Goal: Task Accomplishment & Management: Manage account settings

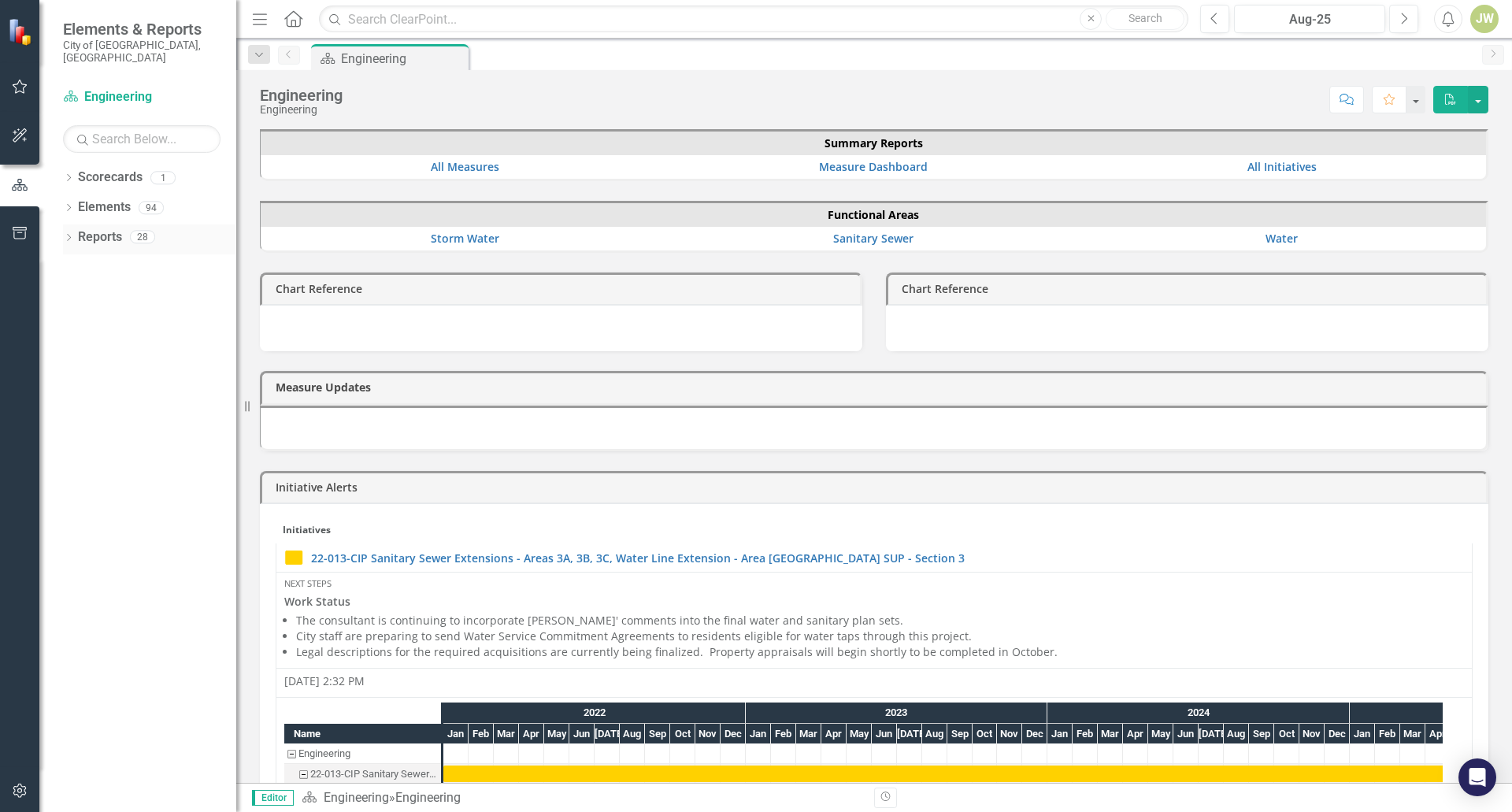
click at [71, 235] on icon "Dropdown" at bounding box center [68, 239] width 11 height 9
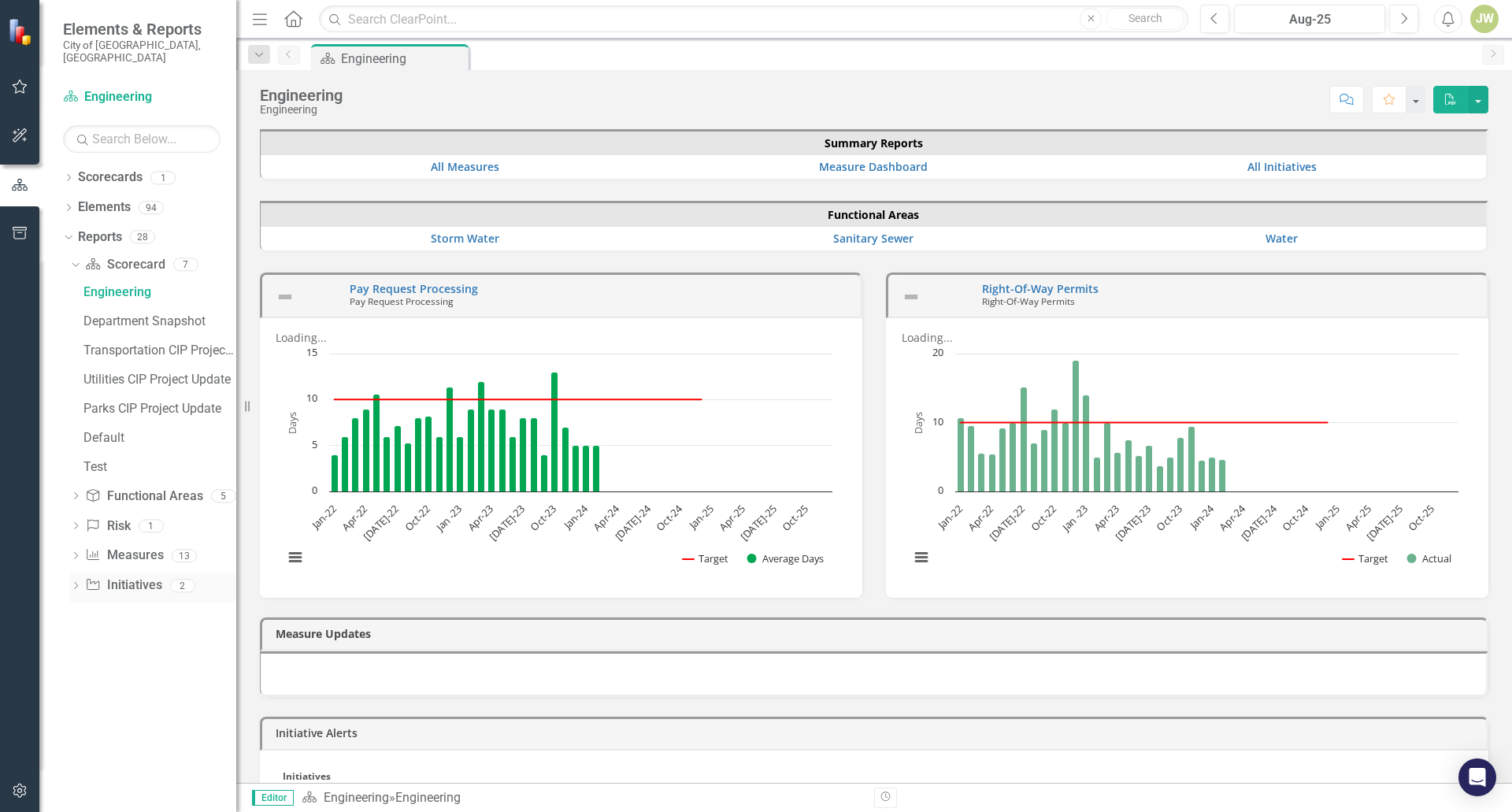
click at [139, 578] on link "Initiative Initiatives" at bounding box center [123, 585] width 76 height 18
click at [80, 583] on icon "Dropdown" at bounding box center [76, 587] width 11 height 9
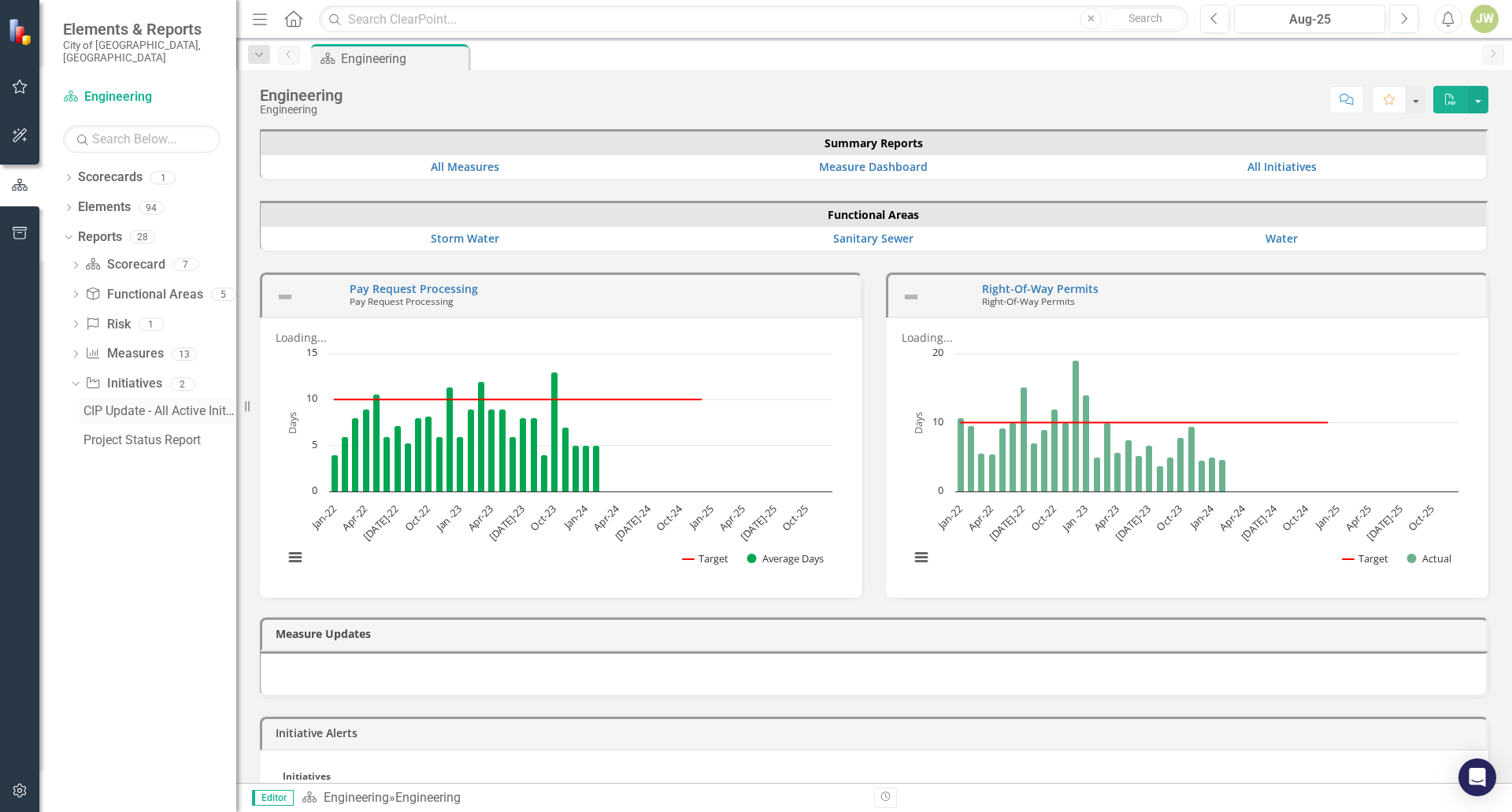
click at [114, 404] on div "CIP Update - All Active Initiatives" at bounding box center [160, 411] width 153 height 14
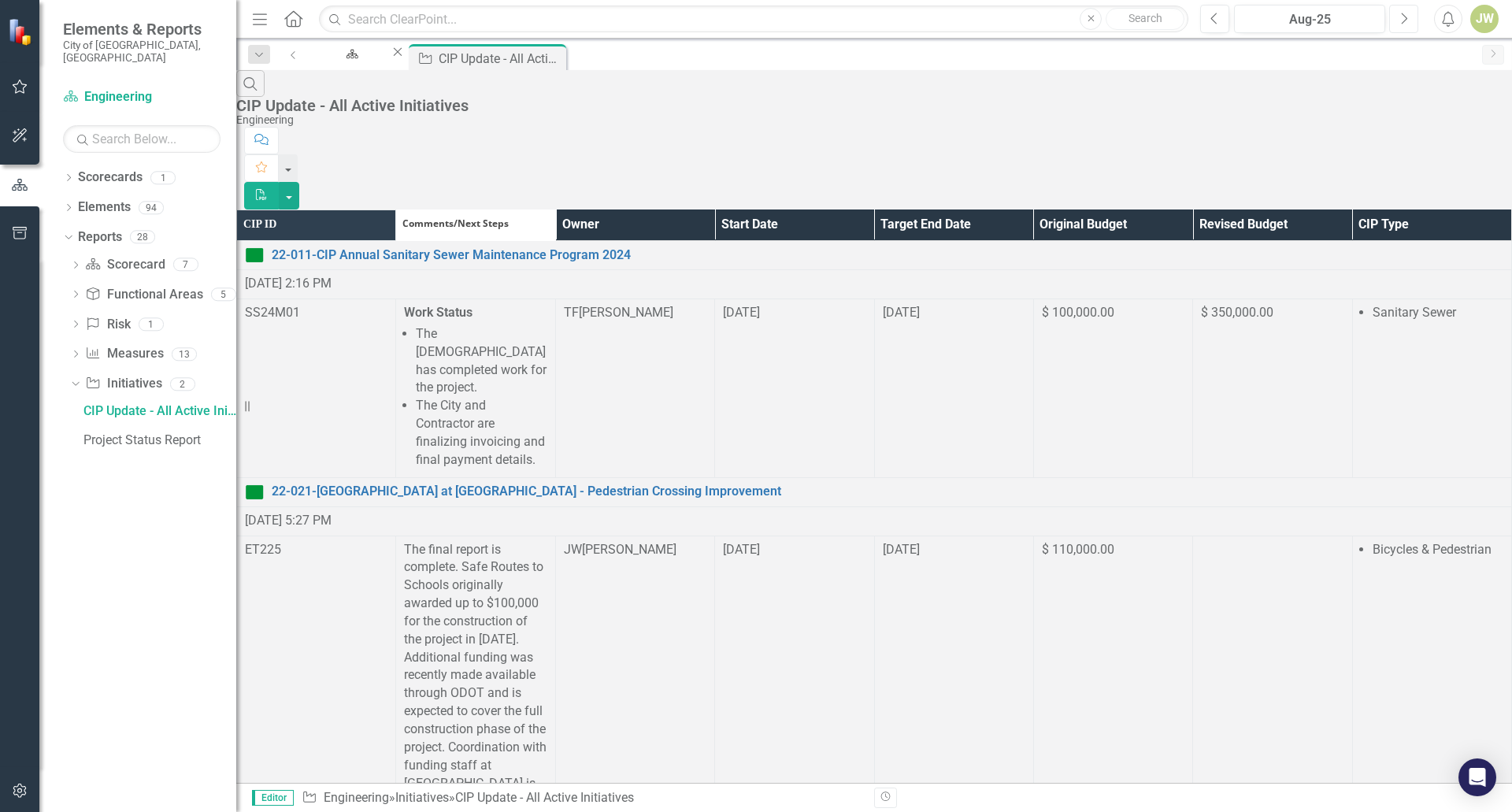
click at [1403, 15] on icon "button" at bounding box center [1405, 18] width 6 height 11
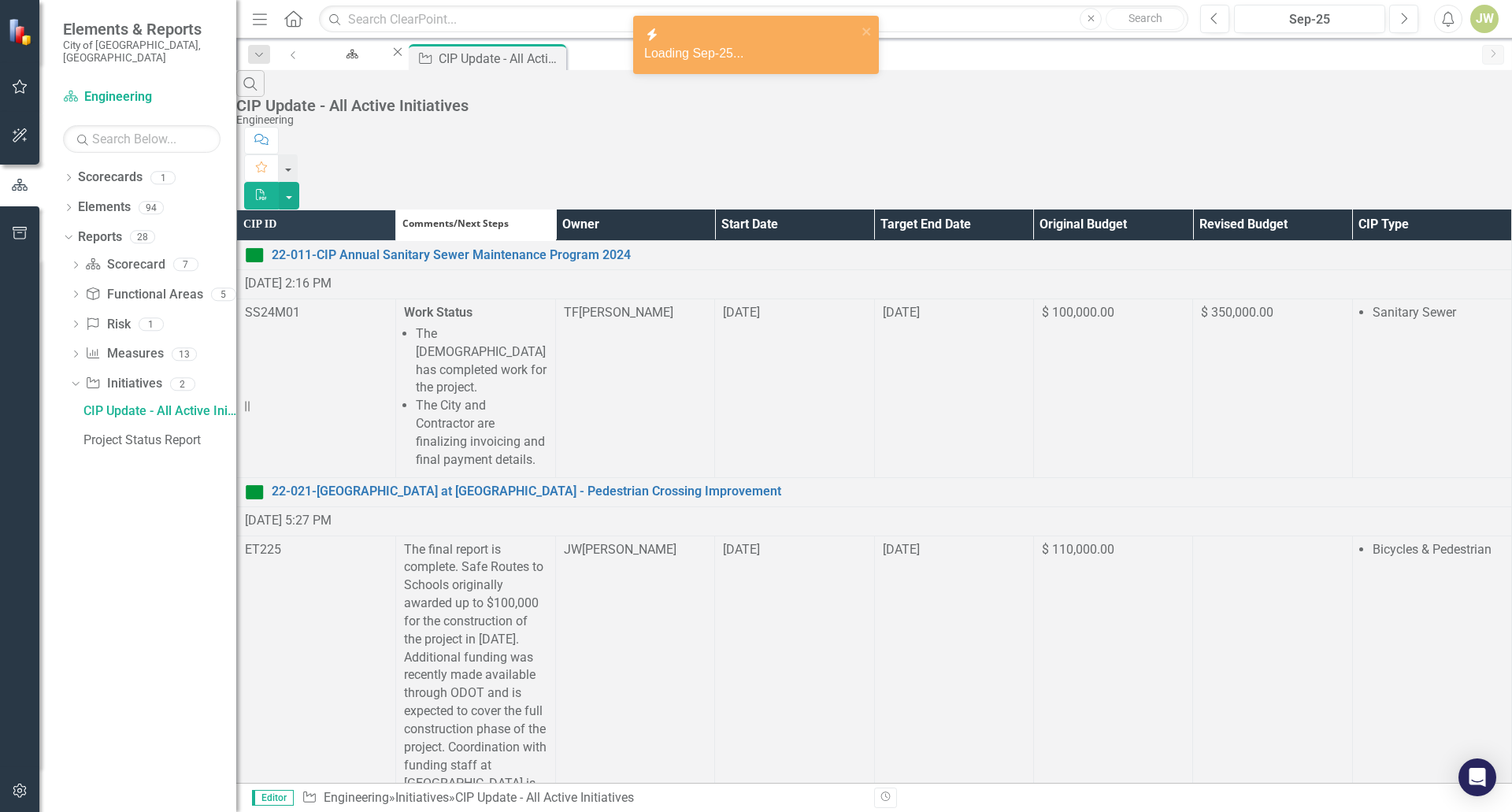
click at [714, 209] on th "Owner" at bounding box center [635, 224] width 159 height 31
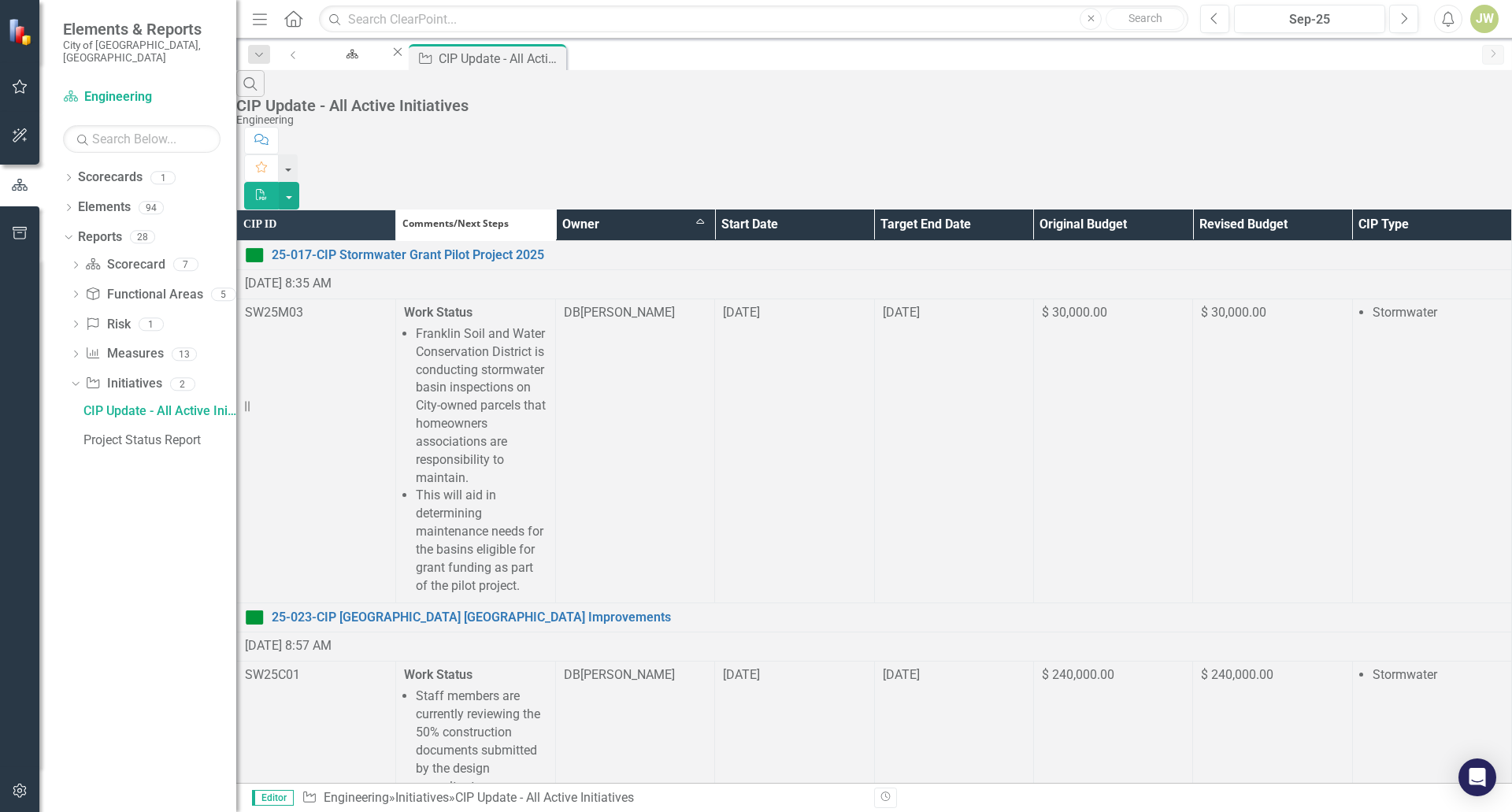
click at [714, 209] on th "Owner Sort Ascending" at bounding box center [635, 224] width 159 height 31
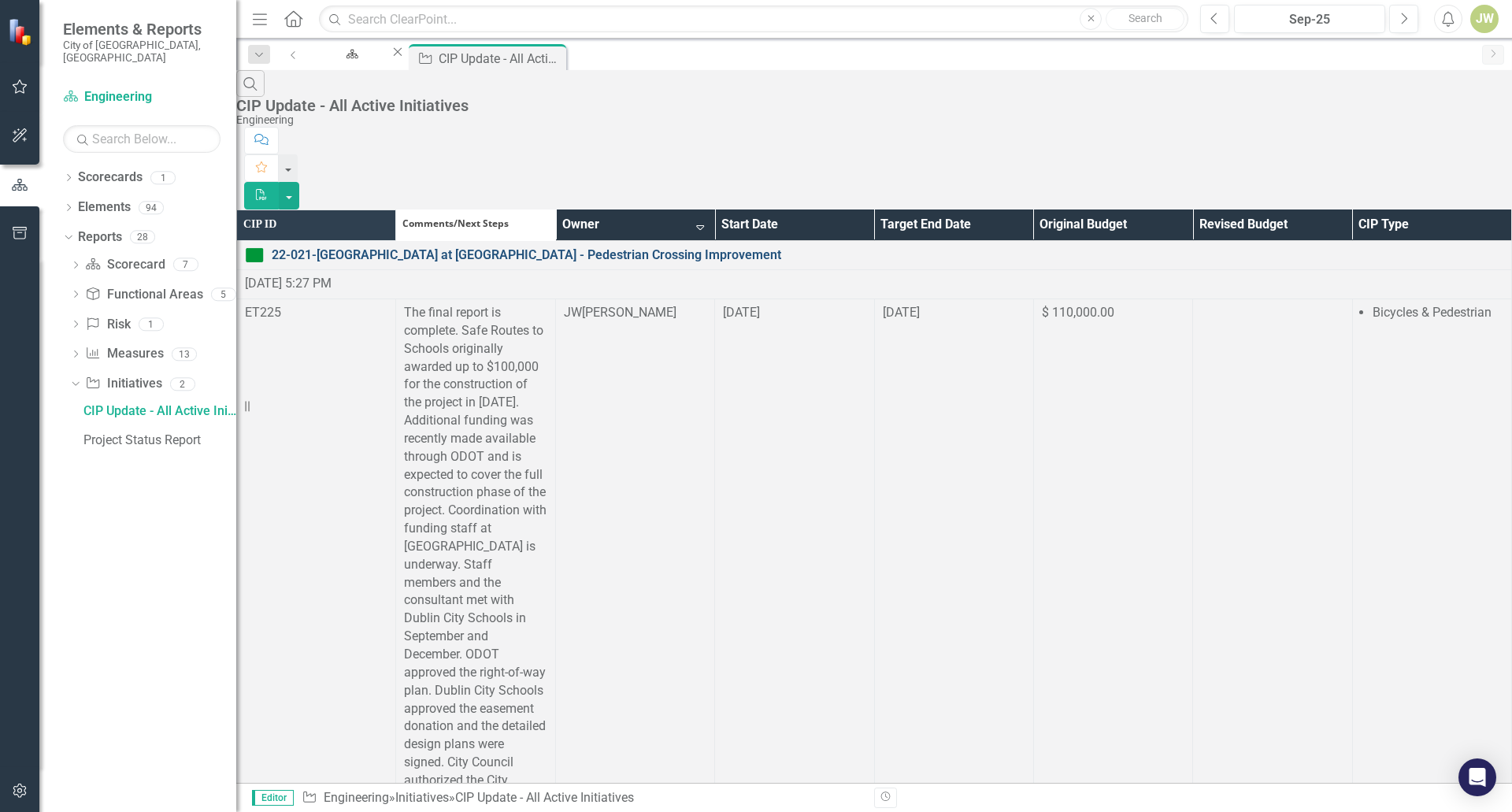
click at [573, 247] on link "22-021-[GEOGRAPHIC_DATA] at [GEOGRAPHIC_DATA] - Pedestrian Crossing Improvement" at bounding box center [888, 255] width 1232 height 18
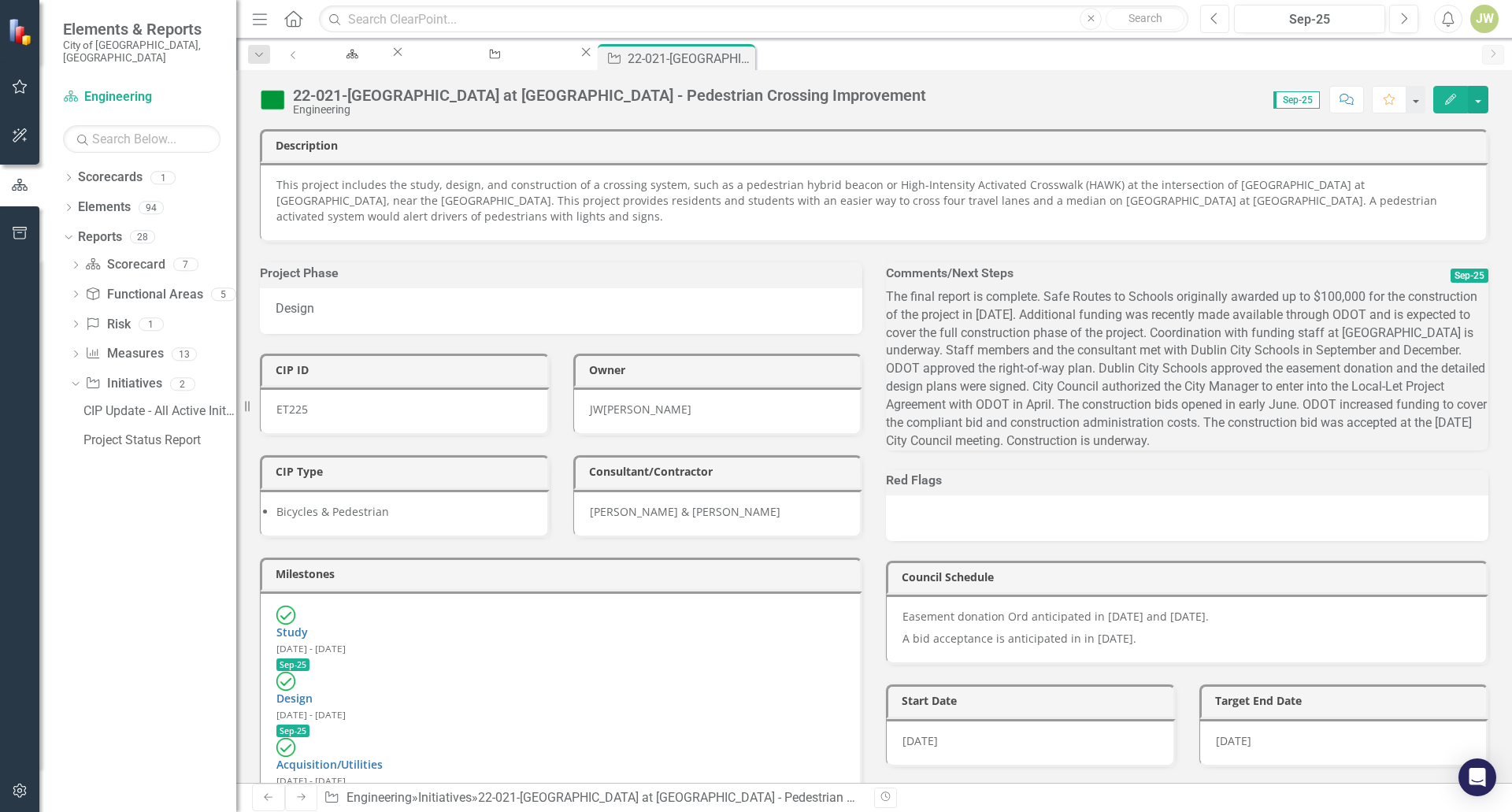
click at [1219, 21] on icon "Previous" at bounding box center [1215, 19] width 9 height 14
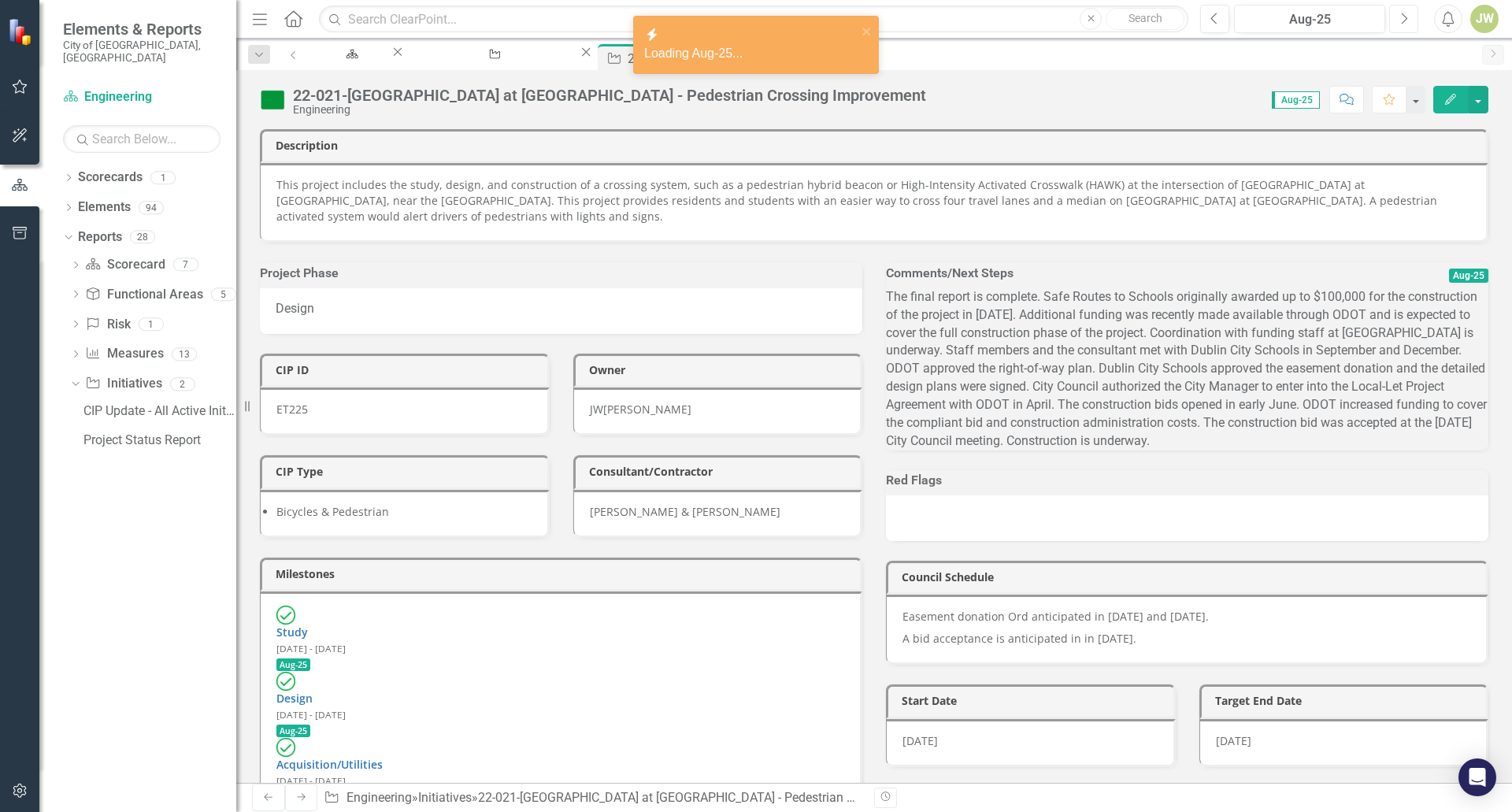
click at [1405, 26] on button "Next" at bounding box center [1404, 19] width 29 height 29
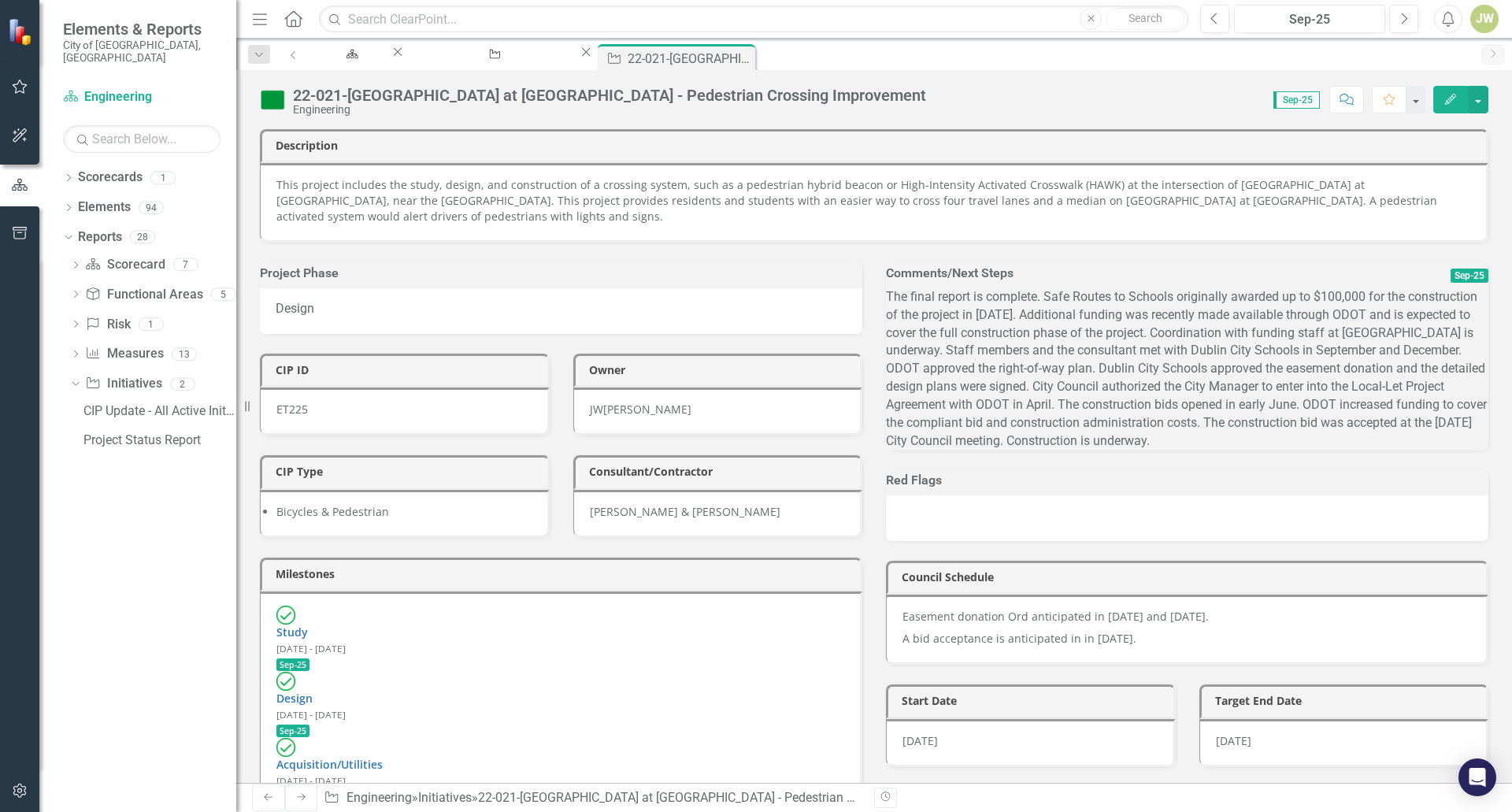
drag, startPoint x: 897, startPoint y: 316, endPoint x: 1325, endPoint y: 405, distance: 437.2
click at [1355, 437] on p "The final report is complete. Safe Routes to Schools originally awarded up to $…" at bounding box center [1187, 369] width 602 height 162
click at [1221, 353] on p "The final report is complete. Safe Routes to Schools originally awarded up to $…" at bounding box center [1187, 369] width 602 height 162
click at [1051, 309] on div "The final report is complete. Safe Routes to Schools originally awarded up to $…" at bounding box center [1187, 369] width 602 height 162
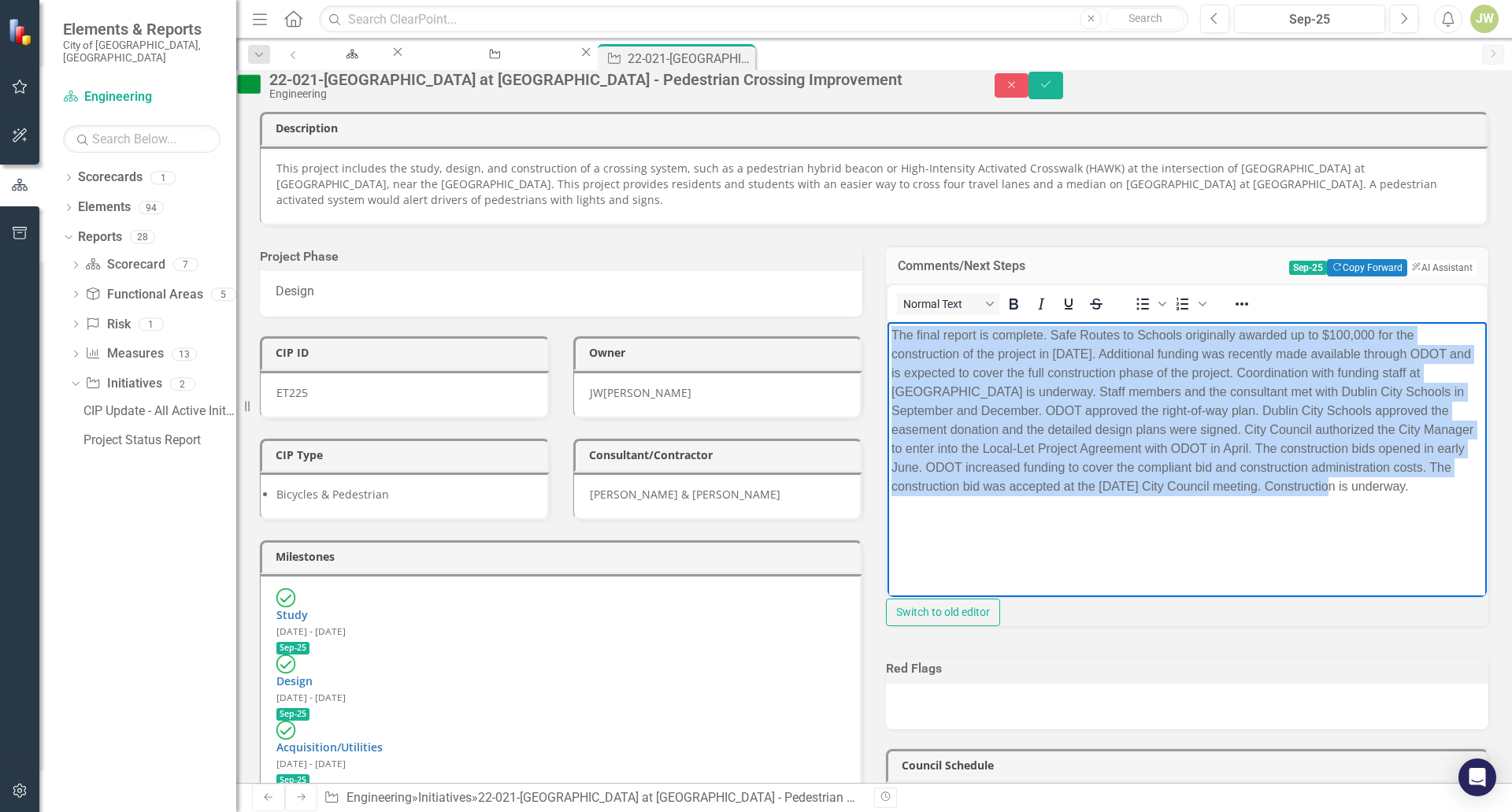
drag, startPoint x: 955, startPoint y: 513, endPoint x: 874, endPoint y: 337, distance: 193.7
click at [888, 337] on html "The final report is complete. Safe Routes to Schools originally awarded up to $…" at bounding box center [1187, 440] width 600 height 236
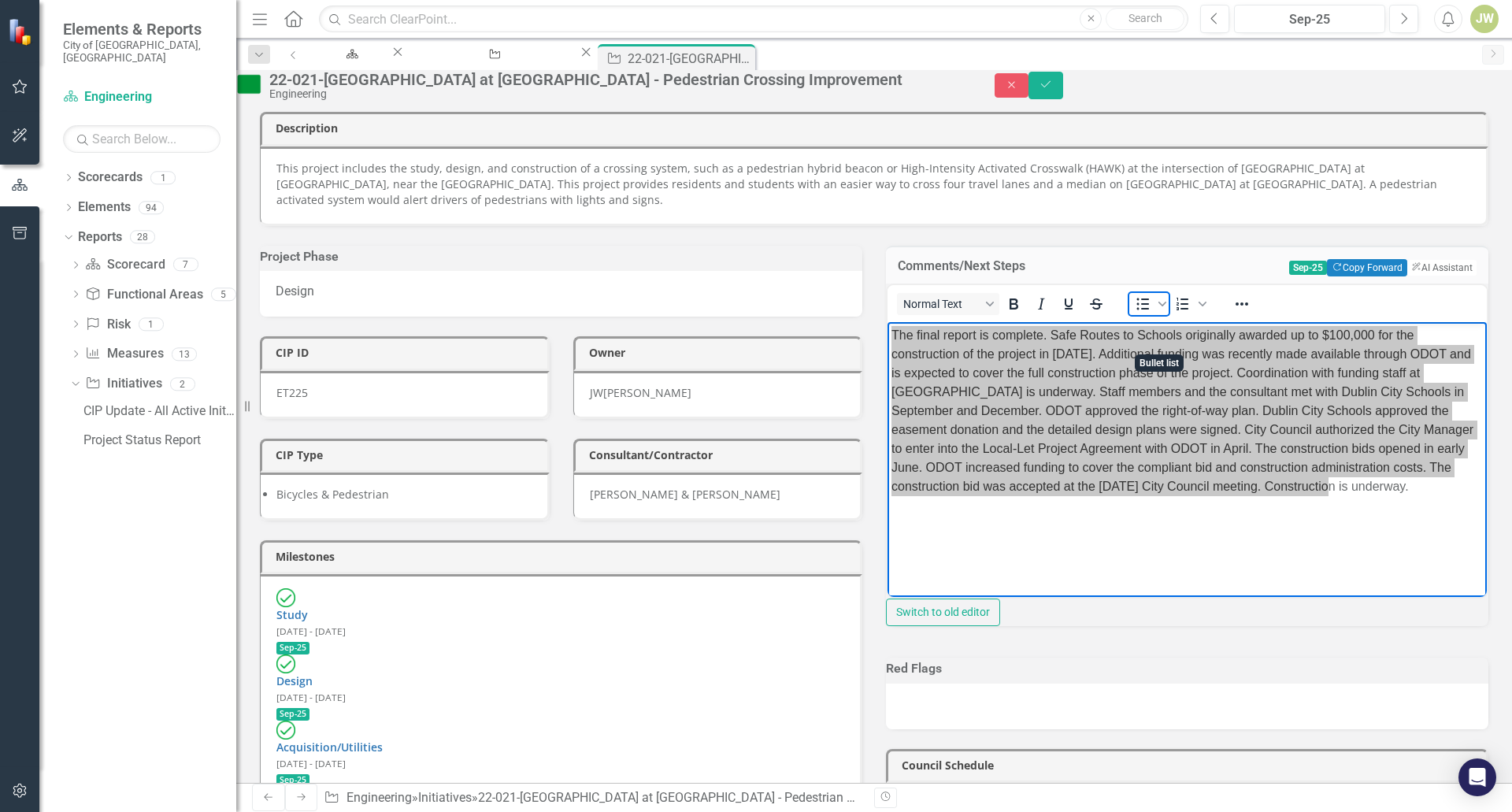
click at [1150, 310] on icon "Bullet list" at bounding box center [1144, 304] width 13 height 12
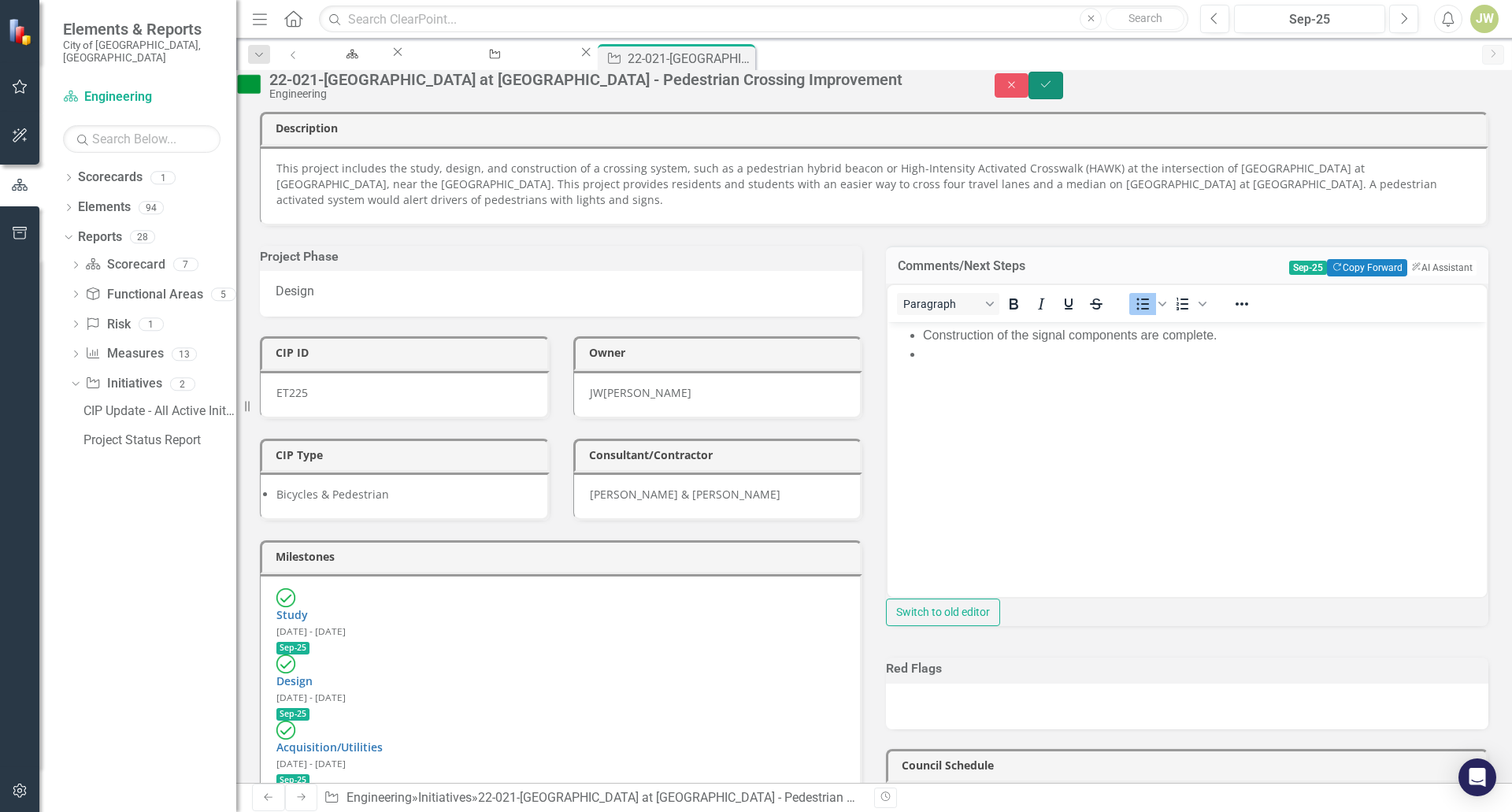
click at [1063, 97] on button "Save" at bounding box center [1046, 85] width 35 height 28
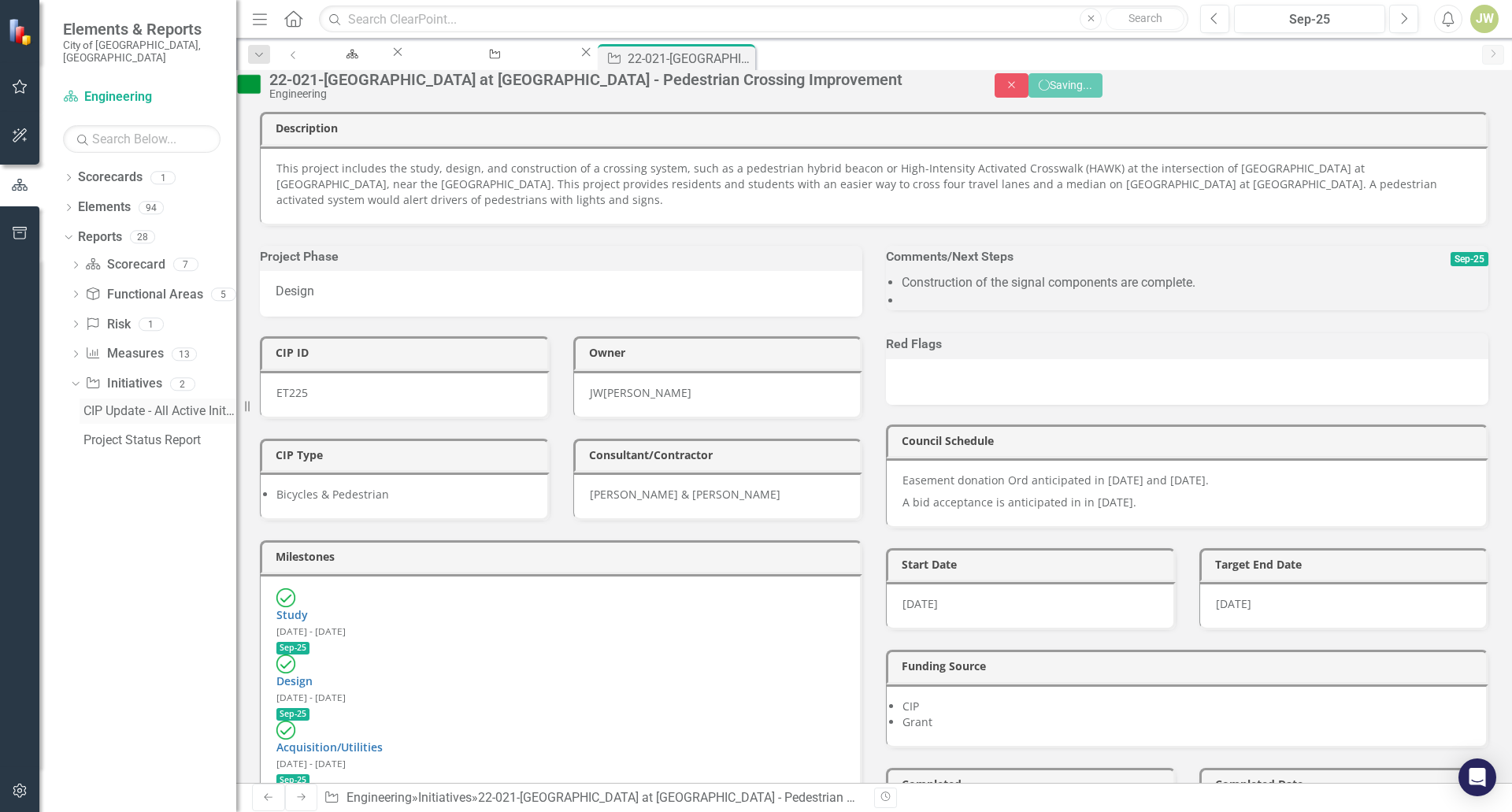
drag, startPoint x: 107, startPoint y: 395, endPoint x: 120, endPoint y: 396, distance: 13.0
click at [107, 404] on div "CIP Update - All Active Initiatives" at bounding box center [160, 411] width 153 height 14
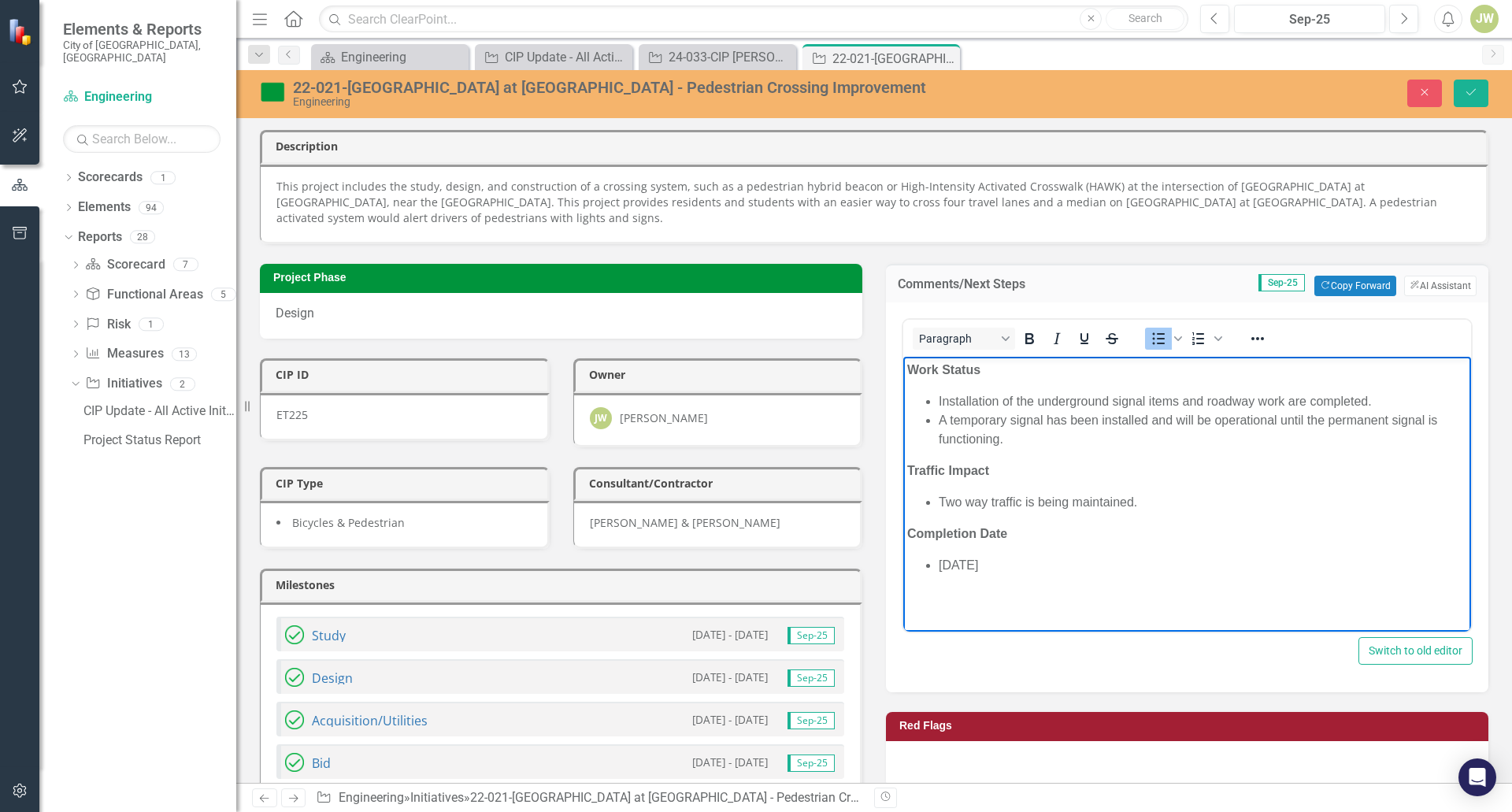
drag, startPoint x: 1002, startPoint y: 435, endPoint x: 1024, endPoint y: 453, distance: 28.4
click at [1005, 437] on li "A temporary signal has been installed and will be operational until the permane…" at bounding box center [1203, 429] width 528 height 38
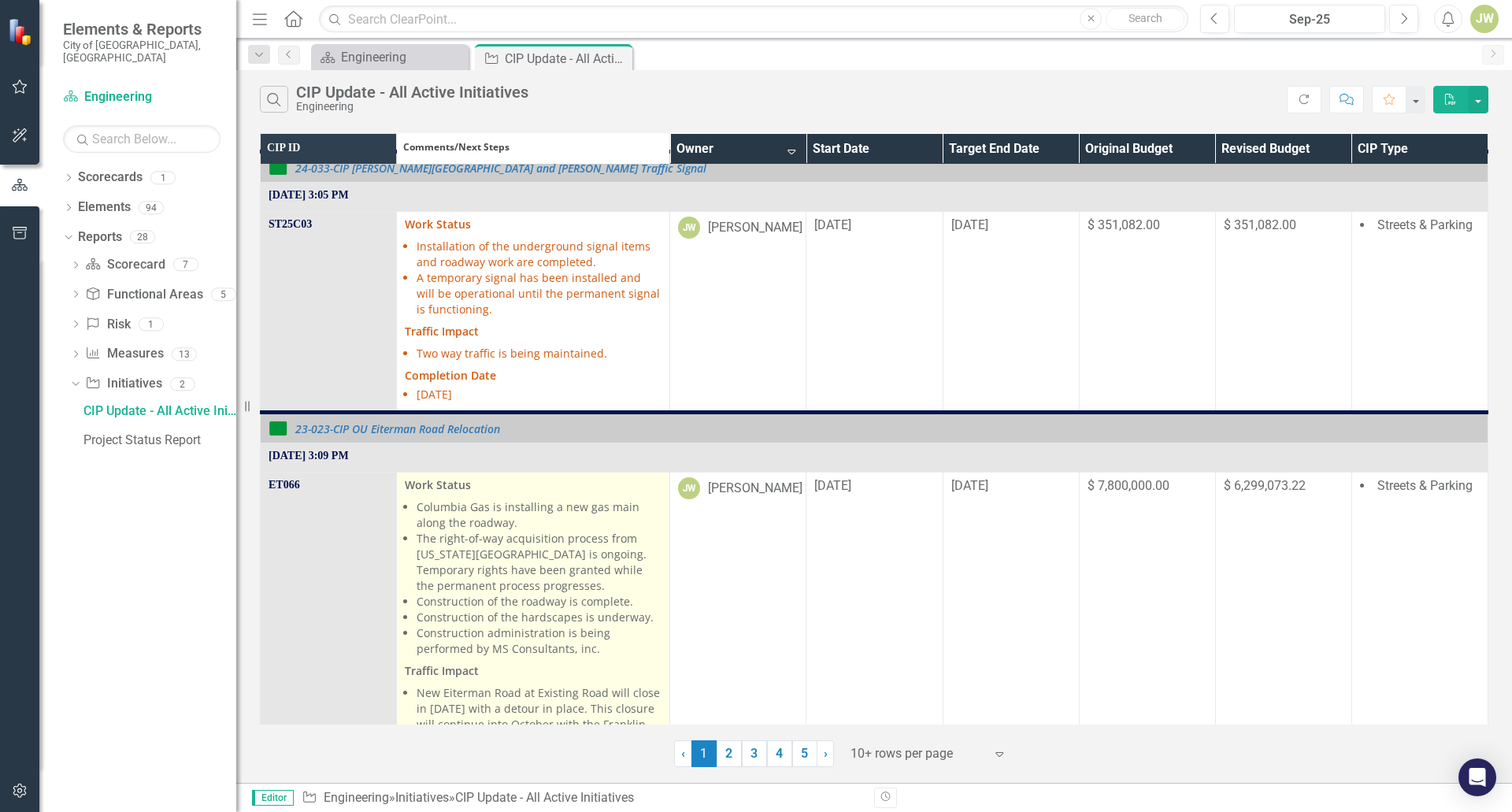
scroll to position [551, 0]
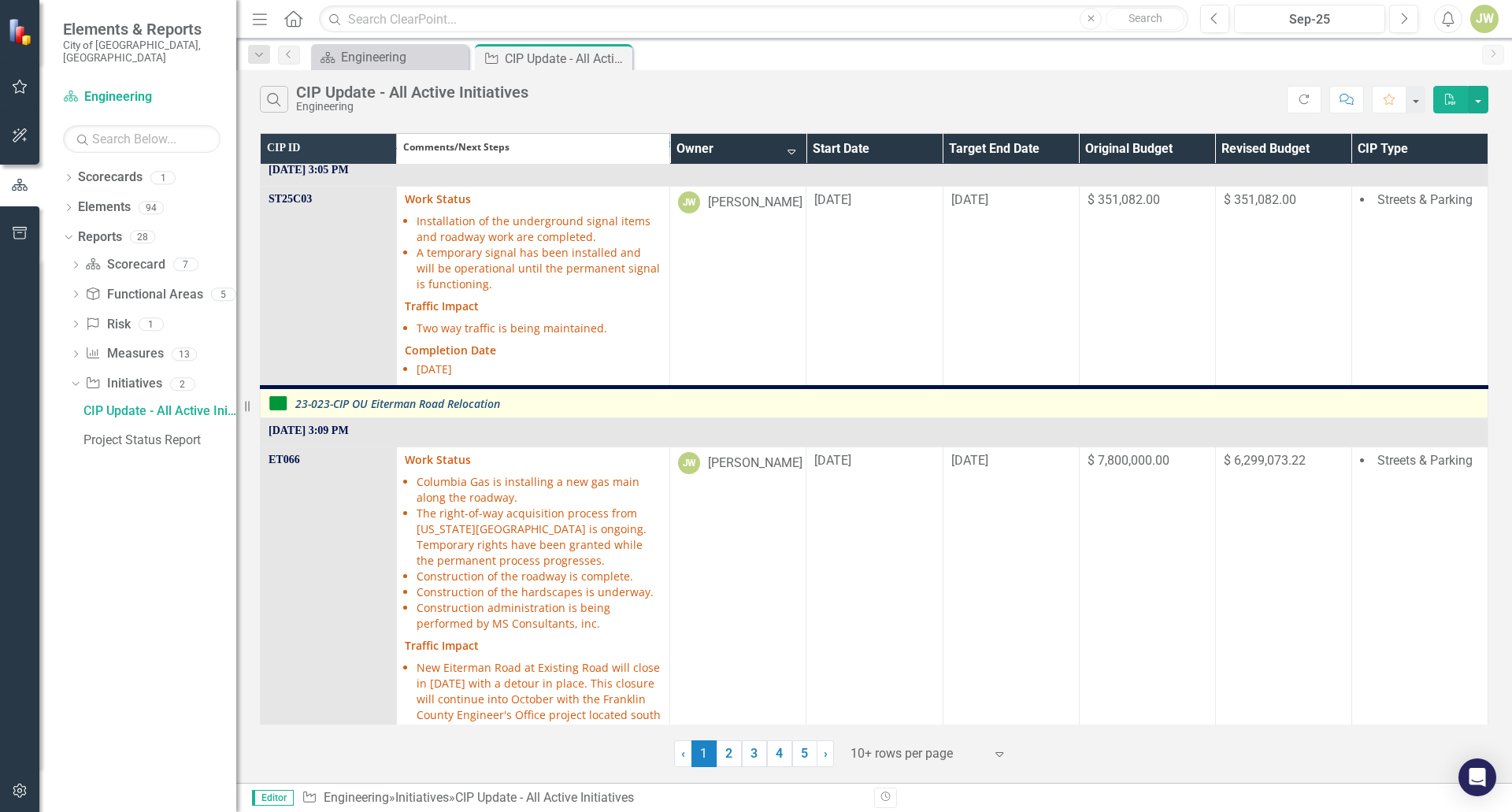
click at [449, 405] on link "23-023-CIP OU Eiterman Road Relocation" at bounding box center [887, 403] width 1184 height 12
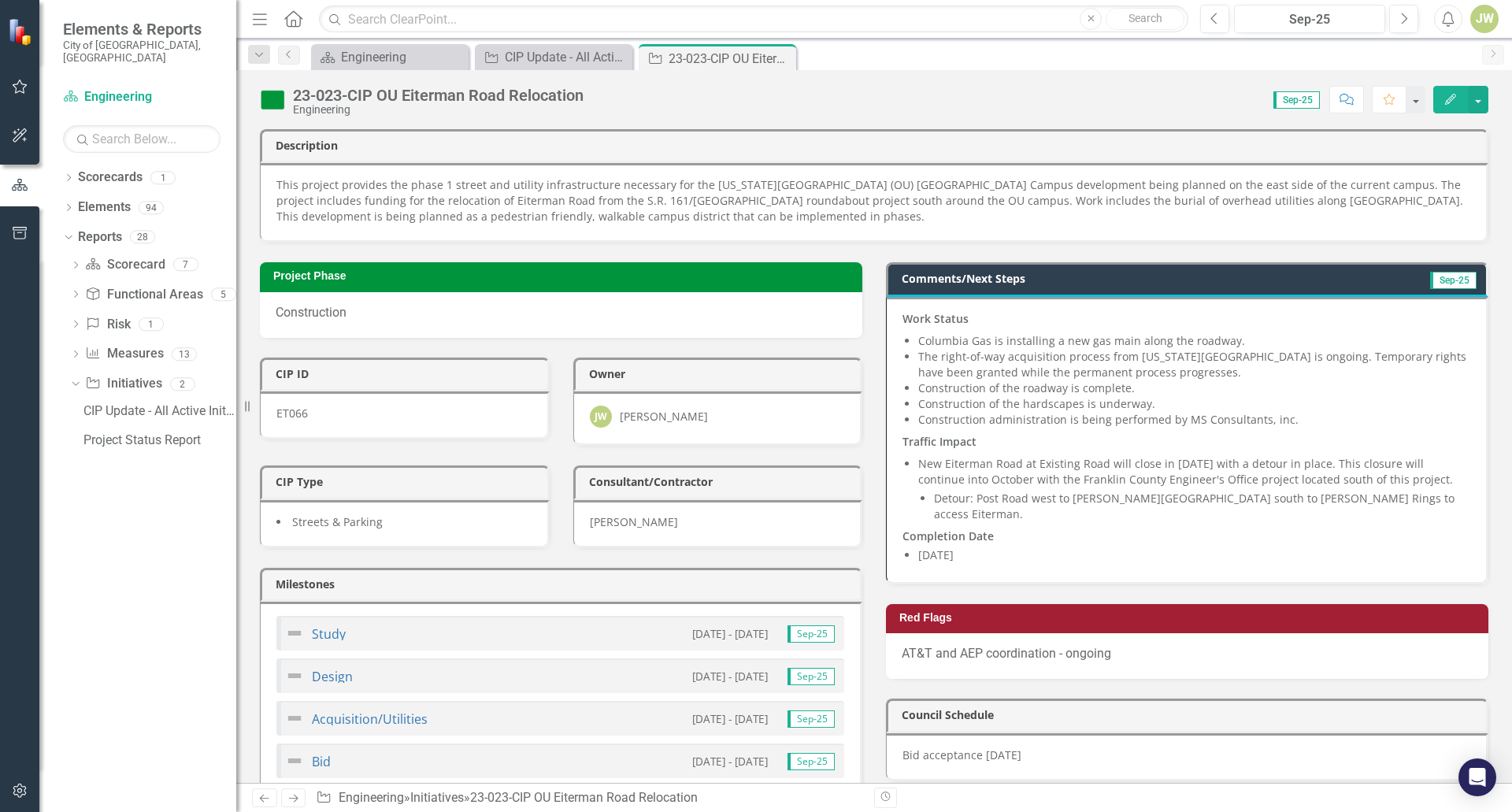
click at [1222, 396] on li "Construction of the hardscapes is underway." at bounding box center [1195, 404] width 552 height 16
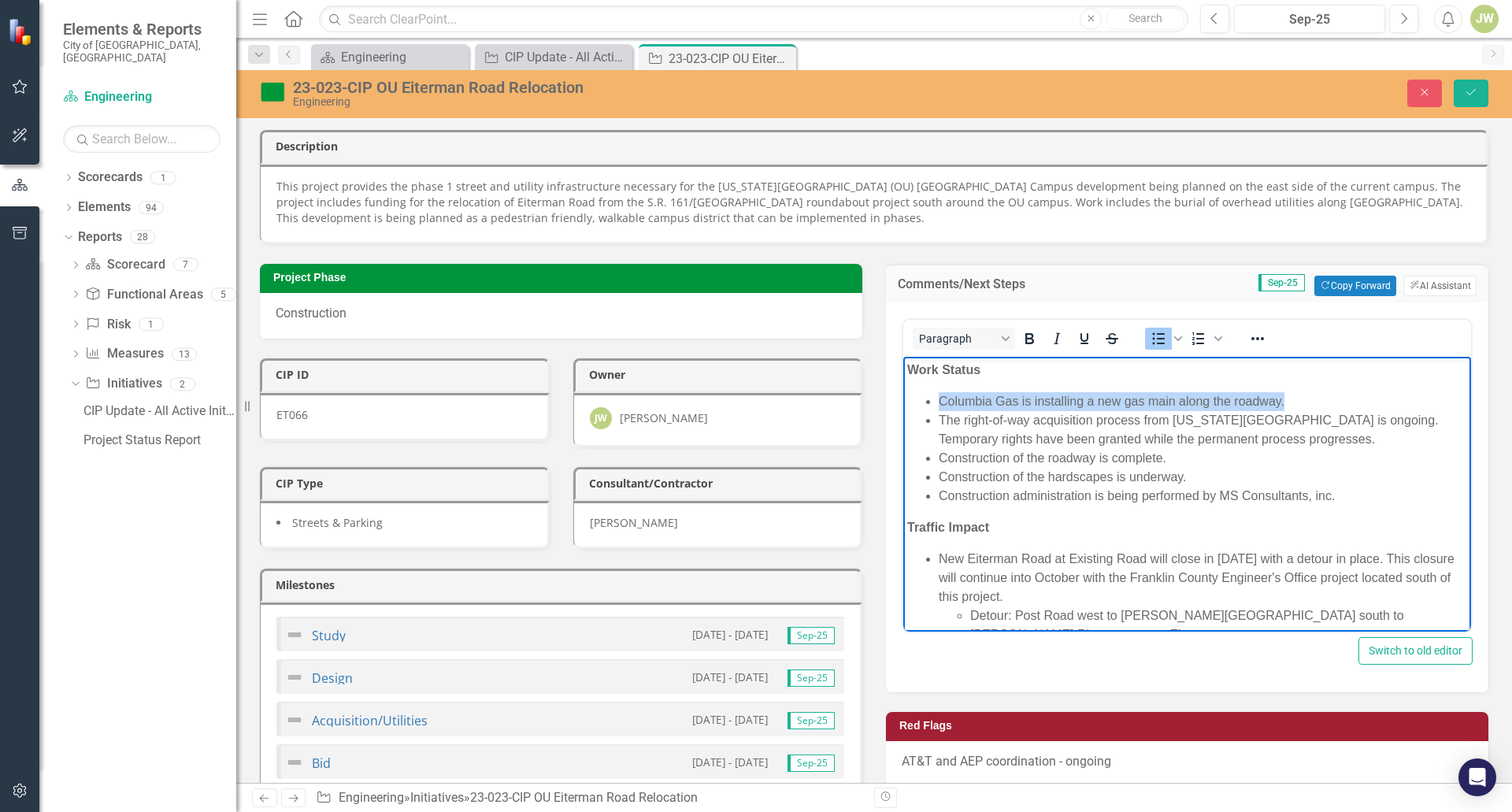
drag, startPoint x: 1286, startPoint y: 397, endPoint x: 911, endPoint y: 402, distance: 375.0
click at [911, 402] on ul "Columbia Gas is installing a new gas main along the roadway. The right-of-way a…" at bounding box center [1187, 448] width 560 height 114
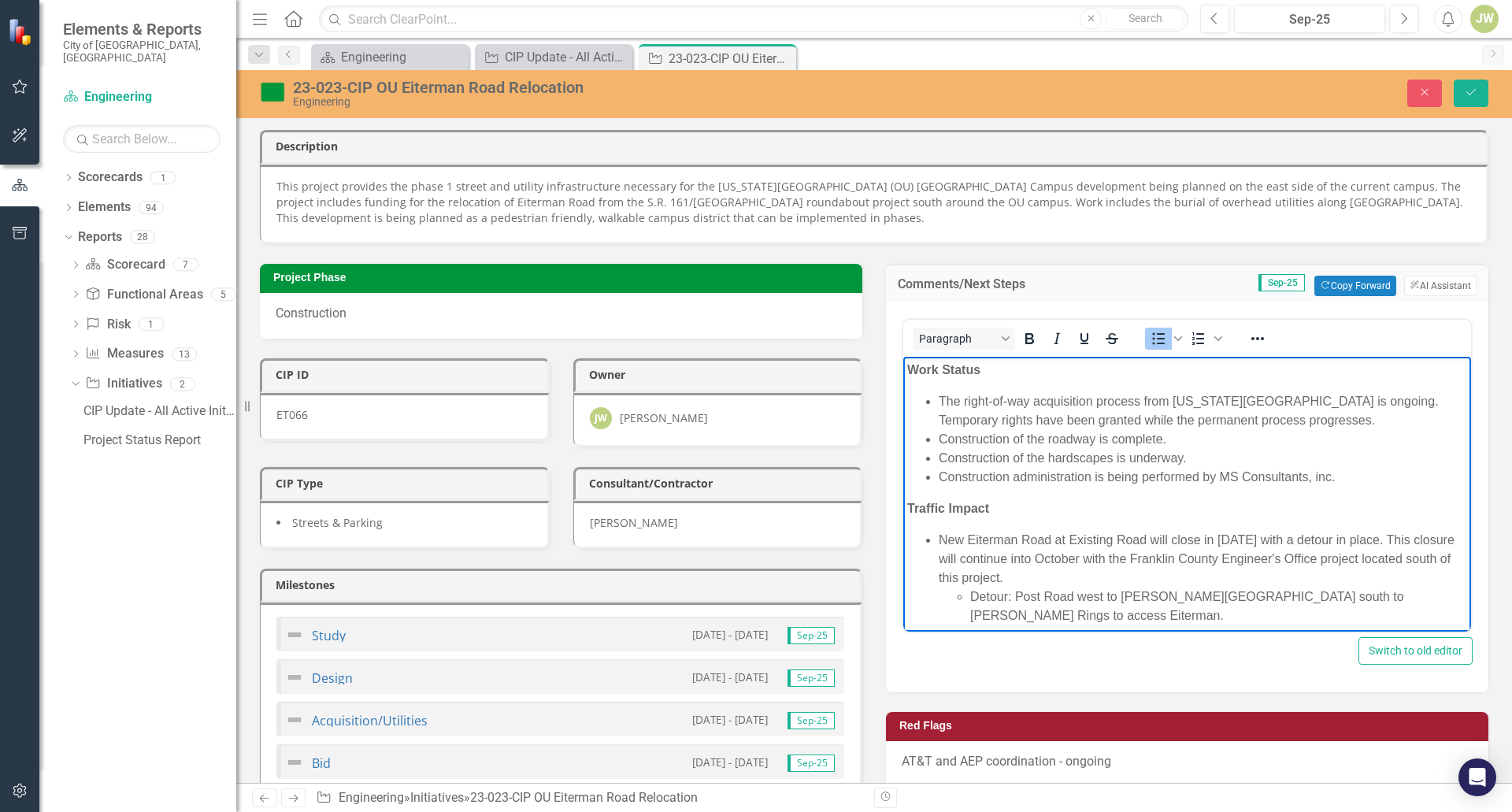
click at [1167, 436] on li "Construction of the roadway is complete." at bounding box center [1203, 439] width 528 height 19
click at [1185, 459] on li "Construction of the hardscapes is underway." at bounding box center [1203, 457] width 528 height 19
click at [1114, 461] on li "Construction of the hardscapes is underway." at bounding box center [1203, 457] width 528 height 19
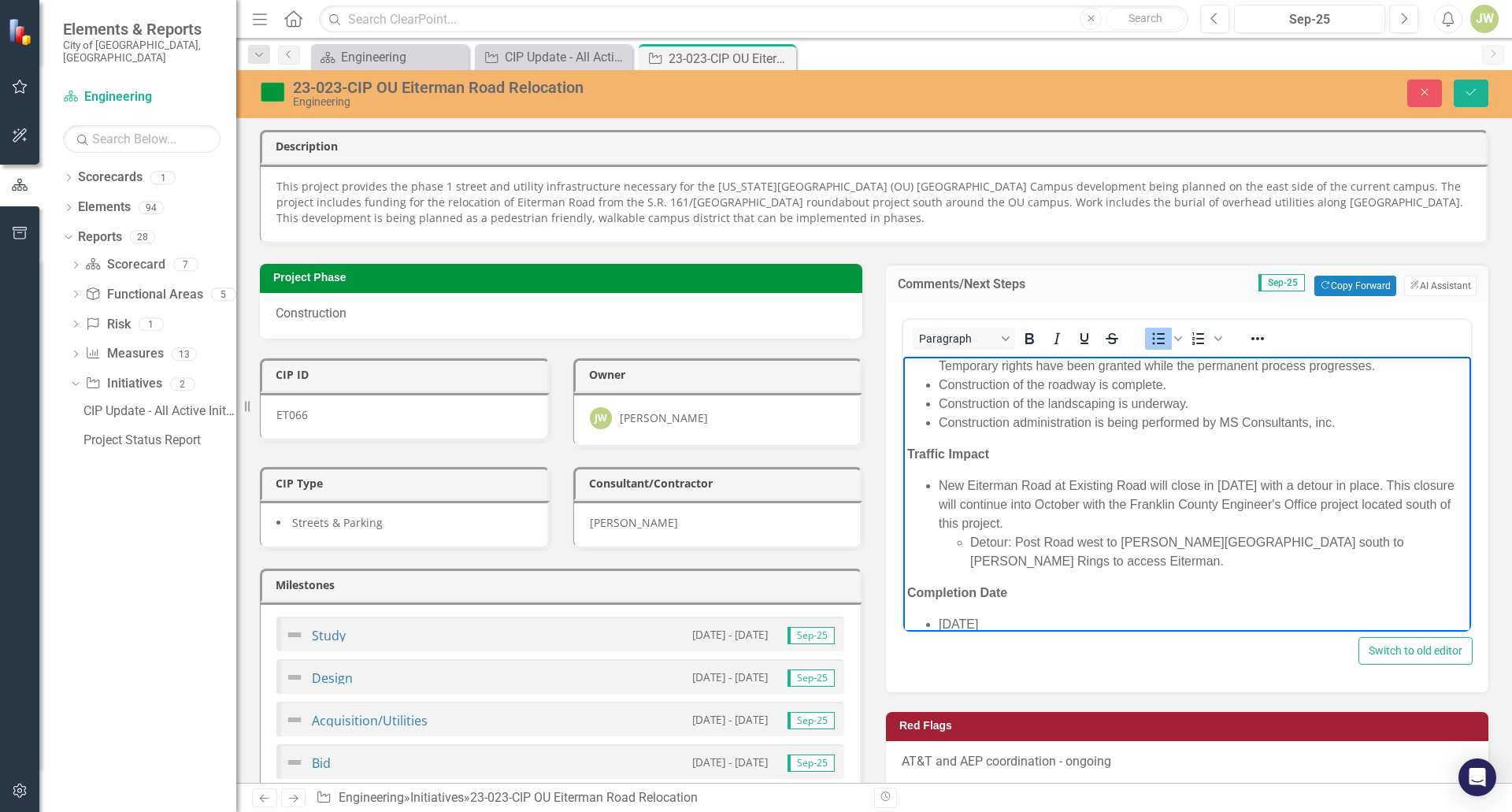
scroll to position [79, 0]
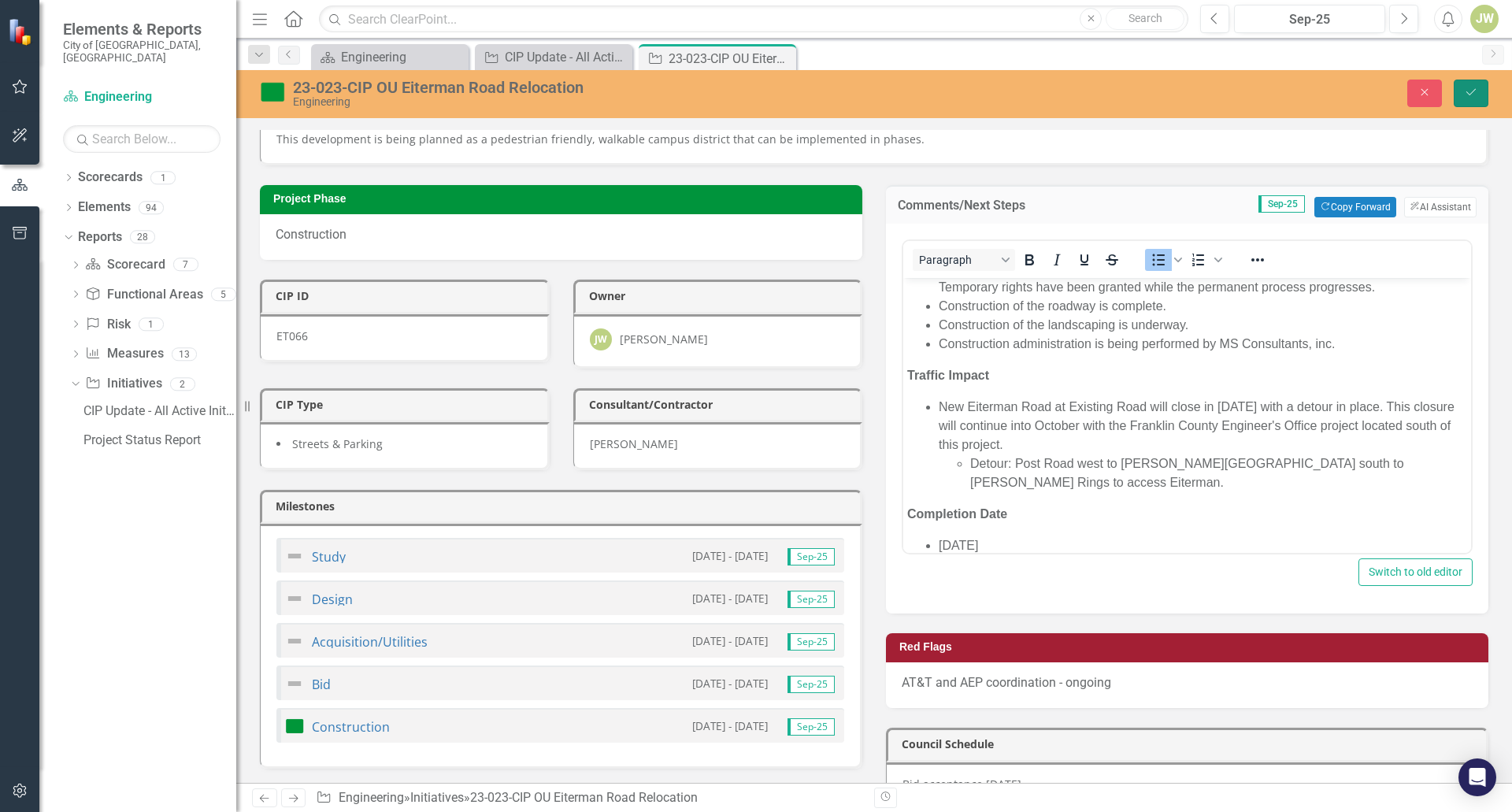
click at [1471, 98] on icon "Save" at bounding box center [1471, 92] width 14 height 11
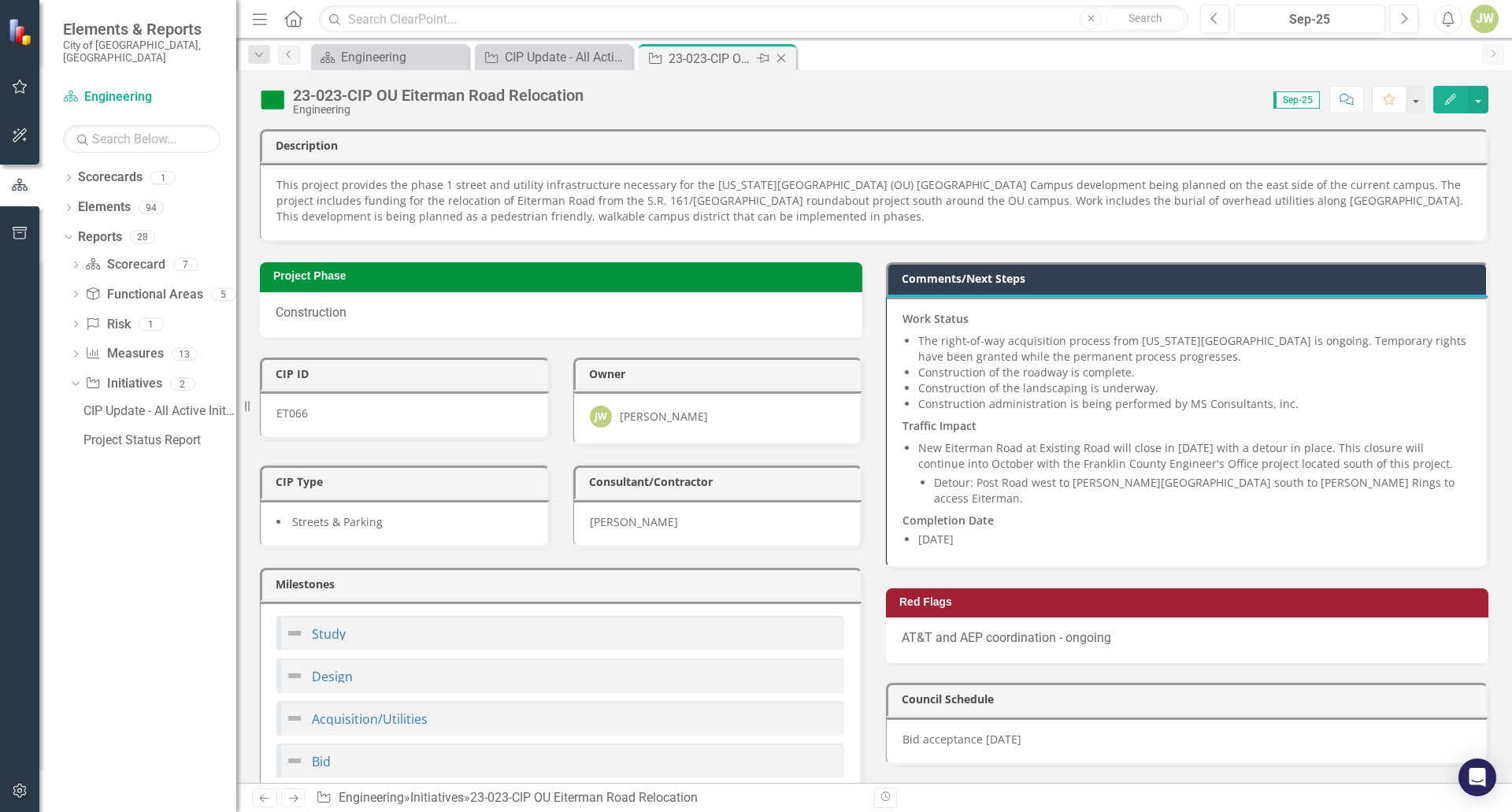
click at [781, 60] on icon "Close" at bounding box center [781, 58] width 16 height 13
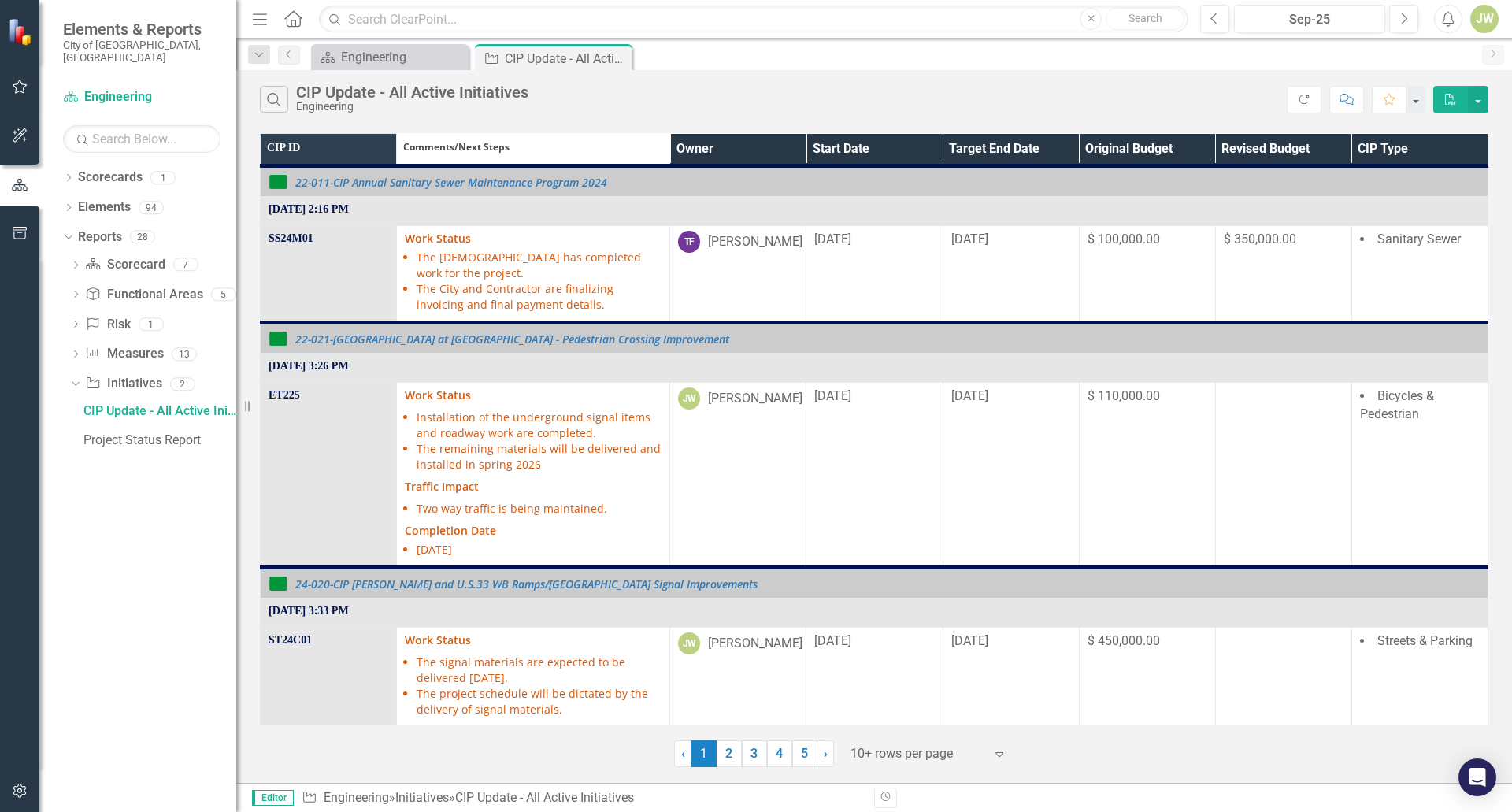
click at [791, 139] on th "Owner" at bounding box center [738, 150] width 136 height 33
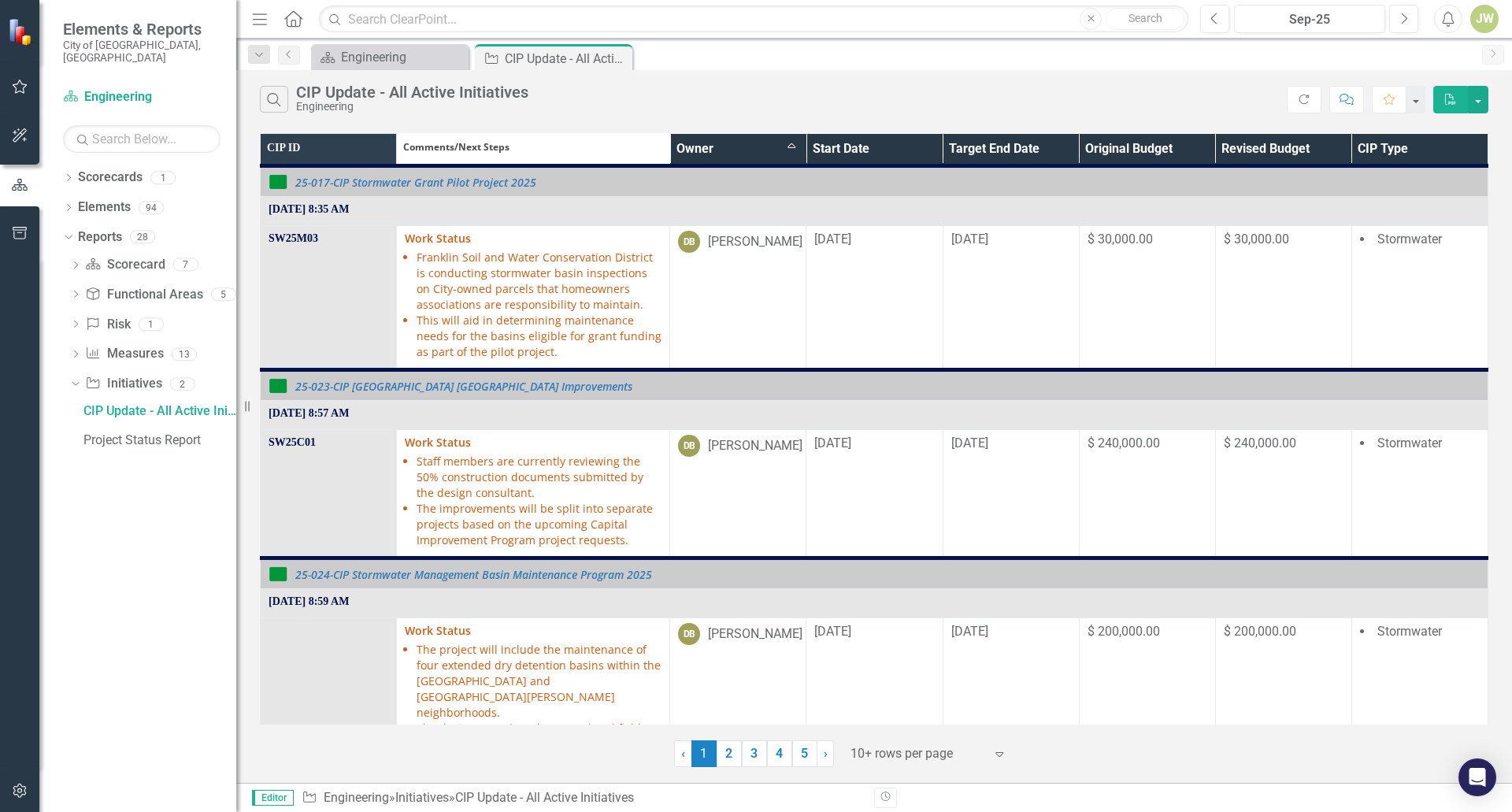
click at [791, 147] on th "Owner Sort Ascending" at bounding box center [738, 150] width 136 height 33
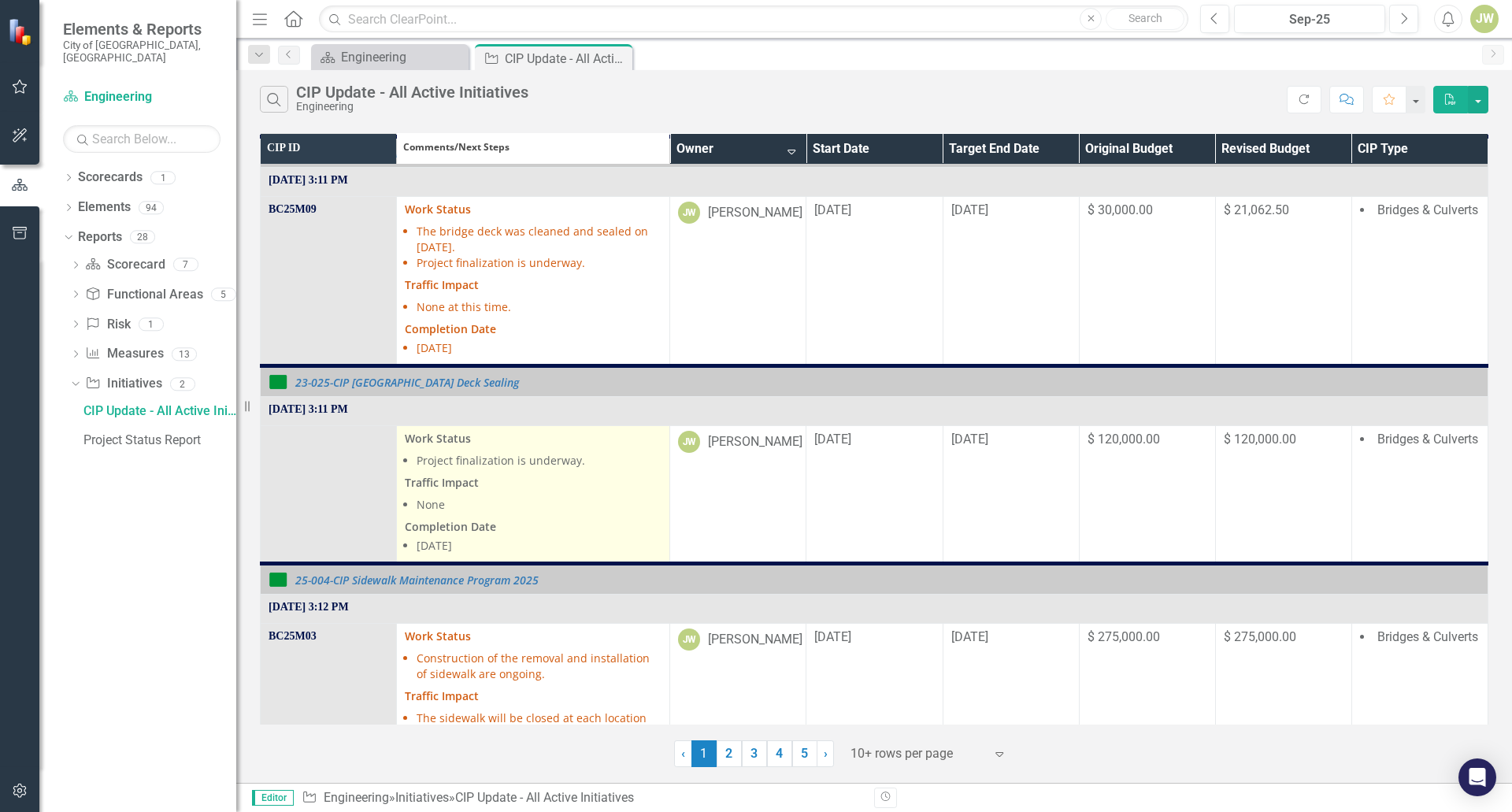
scroll to position [1260, 0]
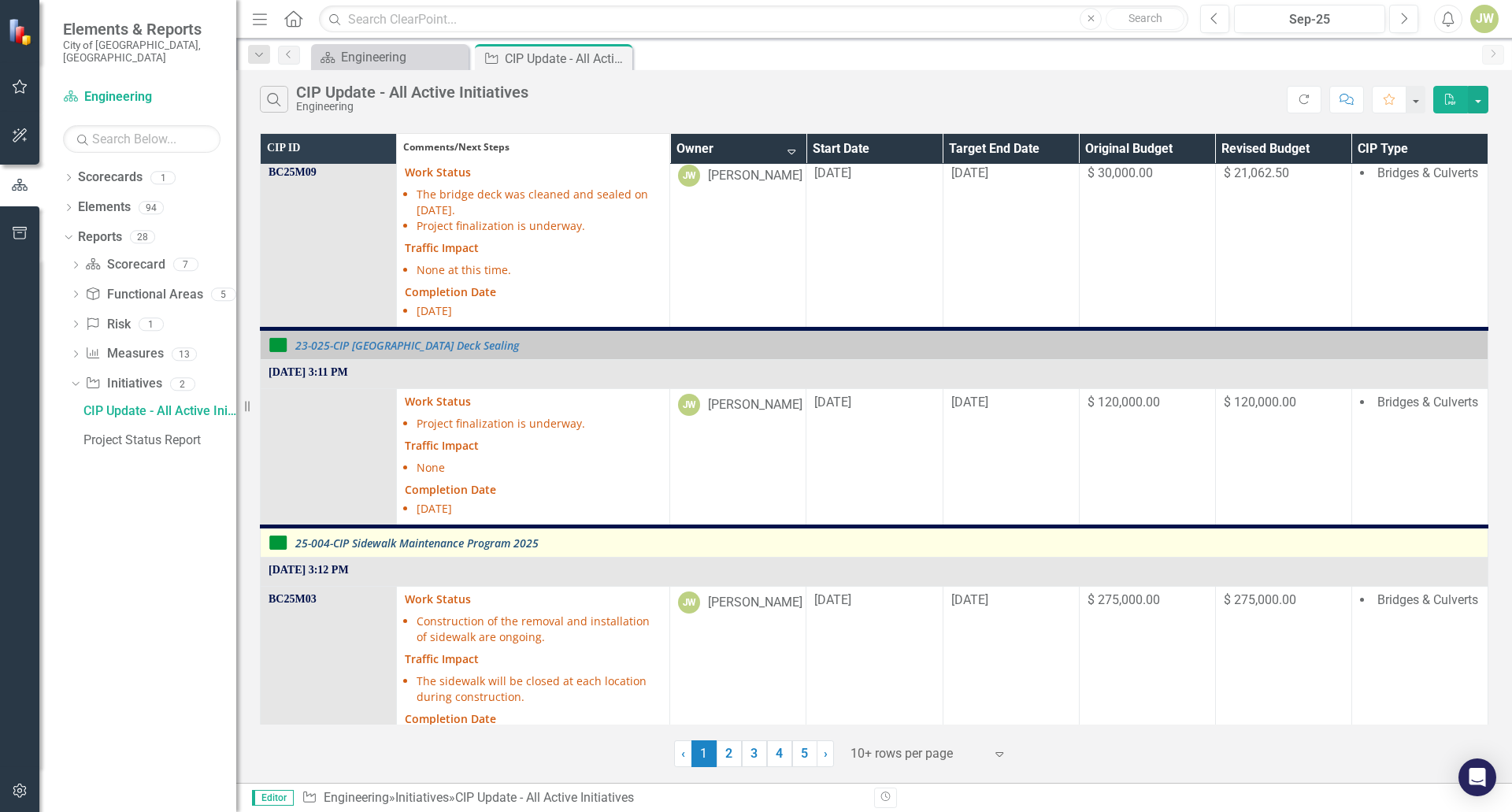
click at [516, 537] on link "25-004-CIP Sidewalk Maintenance Program 2025" at bounding box center [887, 542] width 1184 height 12
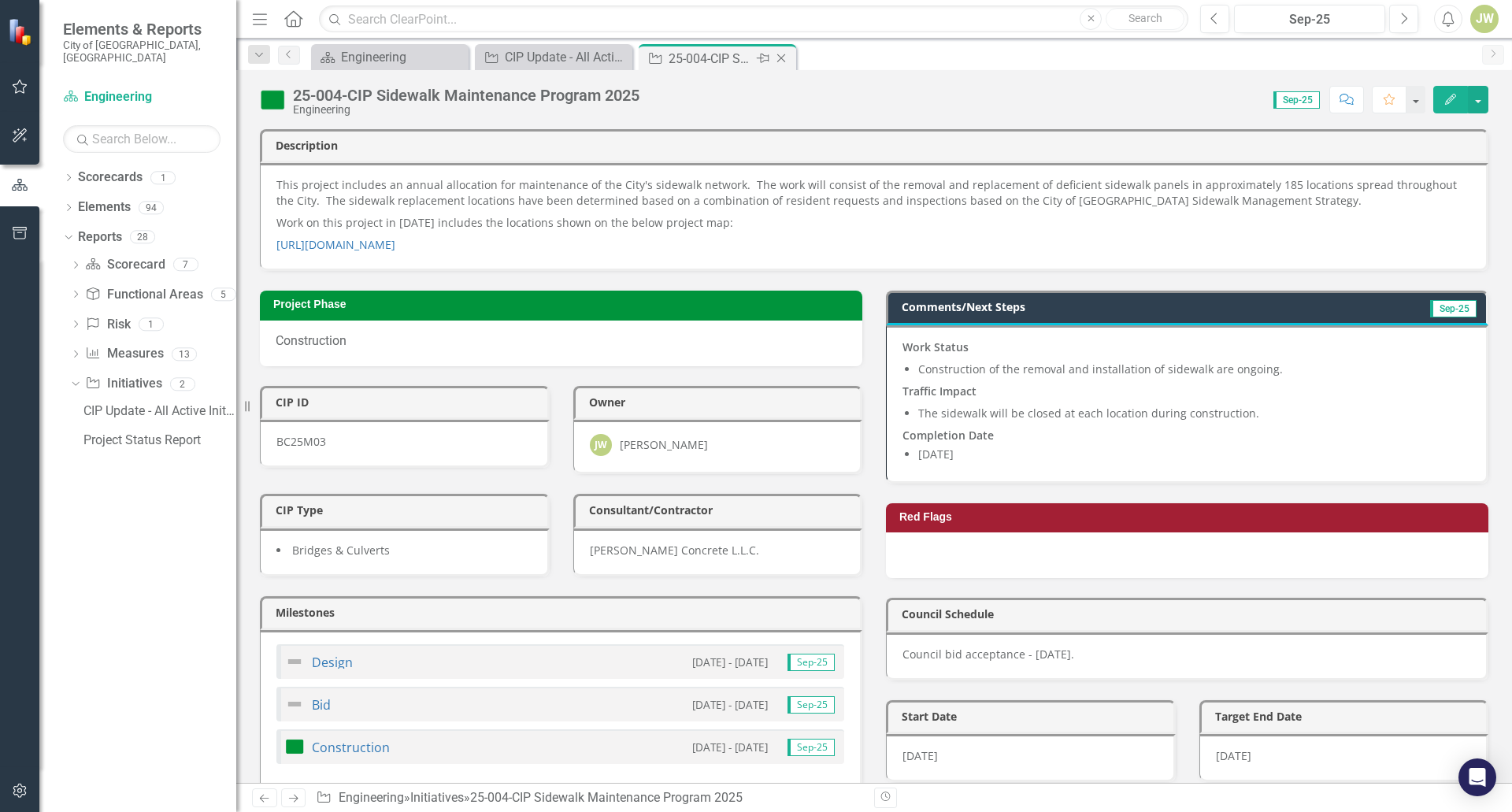
click at [783, 56] on icon "Close" at bounding box center [781, 58] width 16 height 13
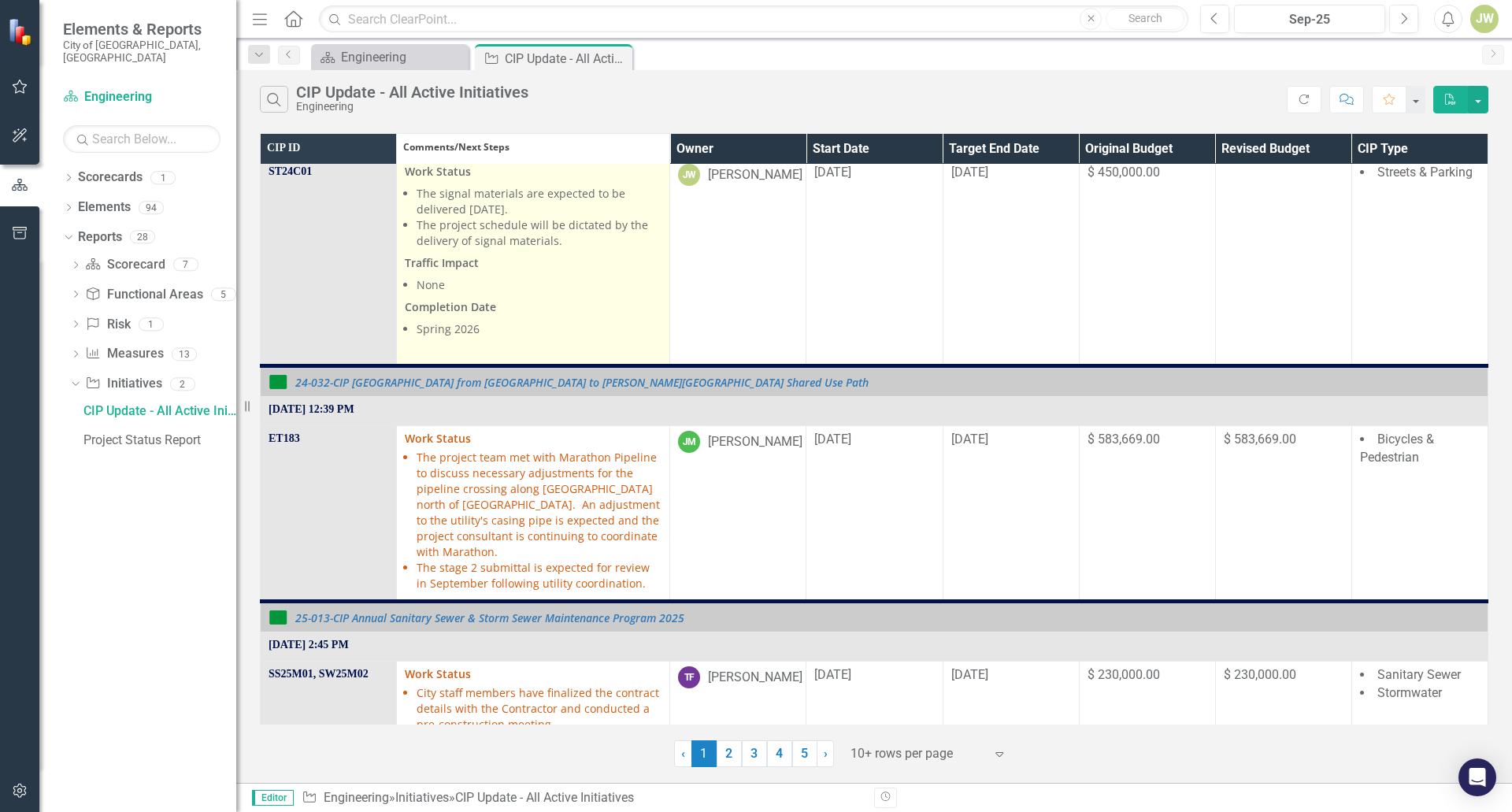
scroll to position [472, 0]
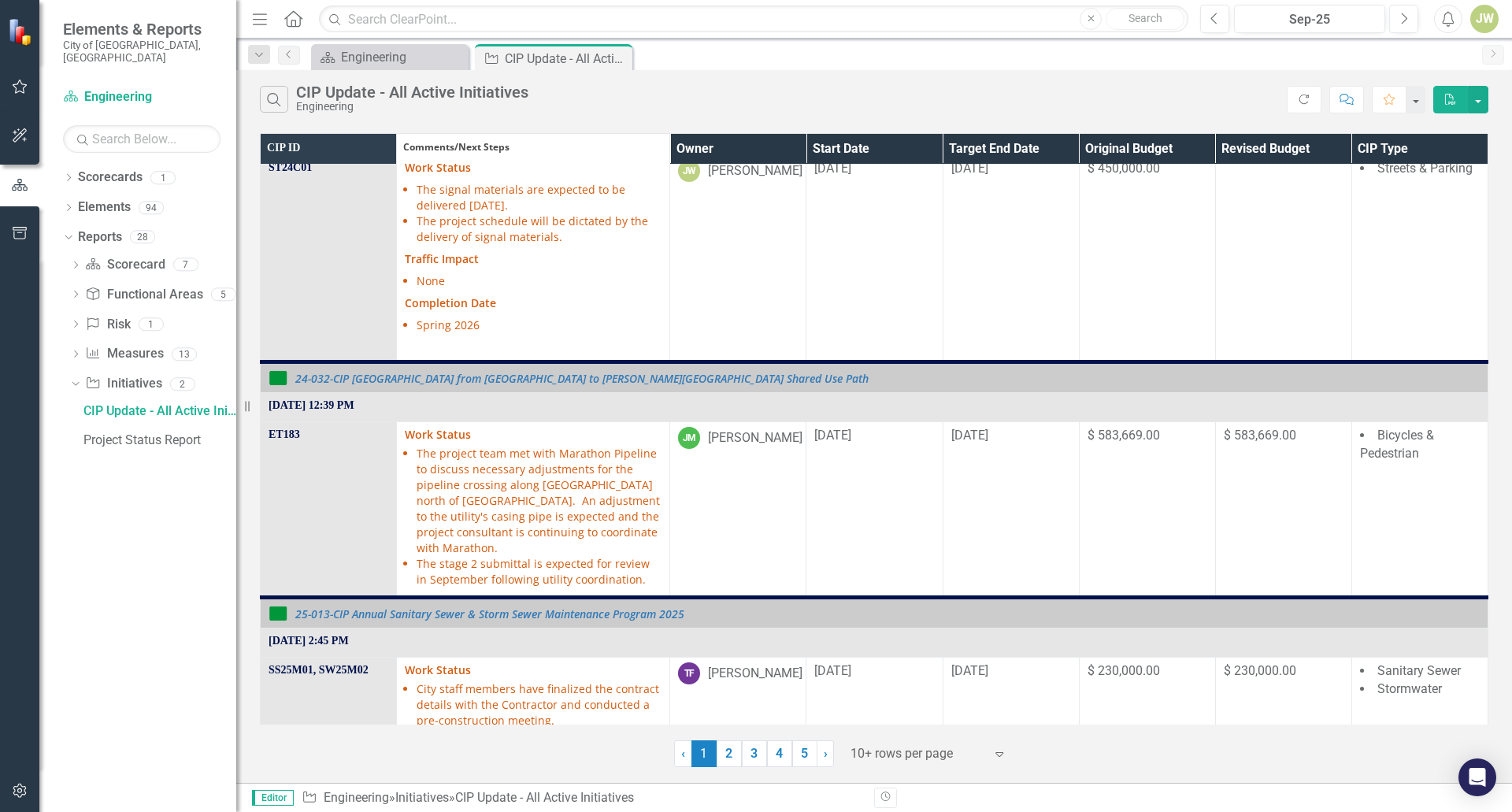
click at [792, 141] on th "Owner" at bounding box center [738, 149] width 136 height 33
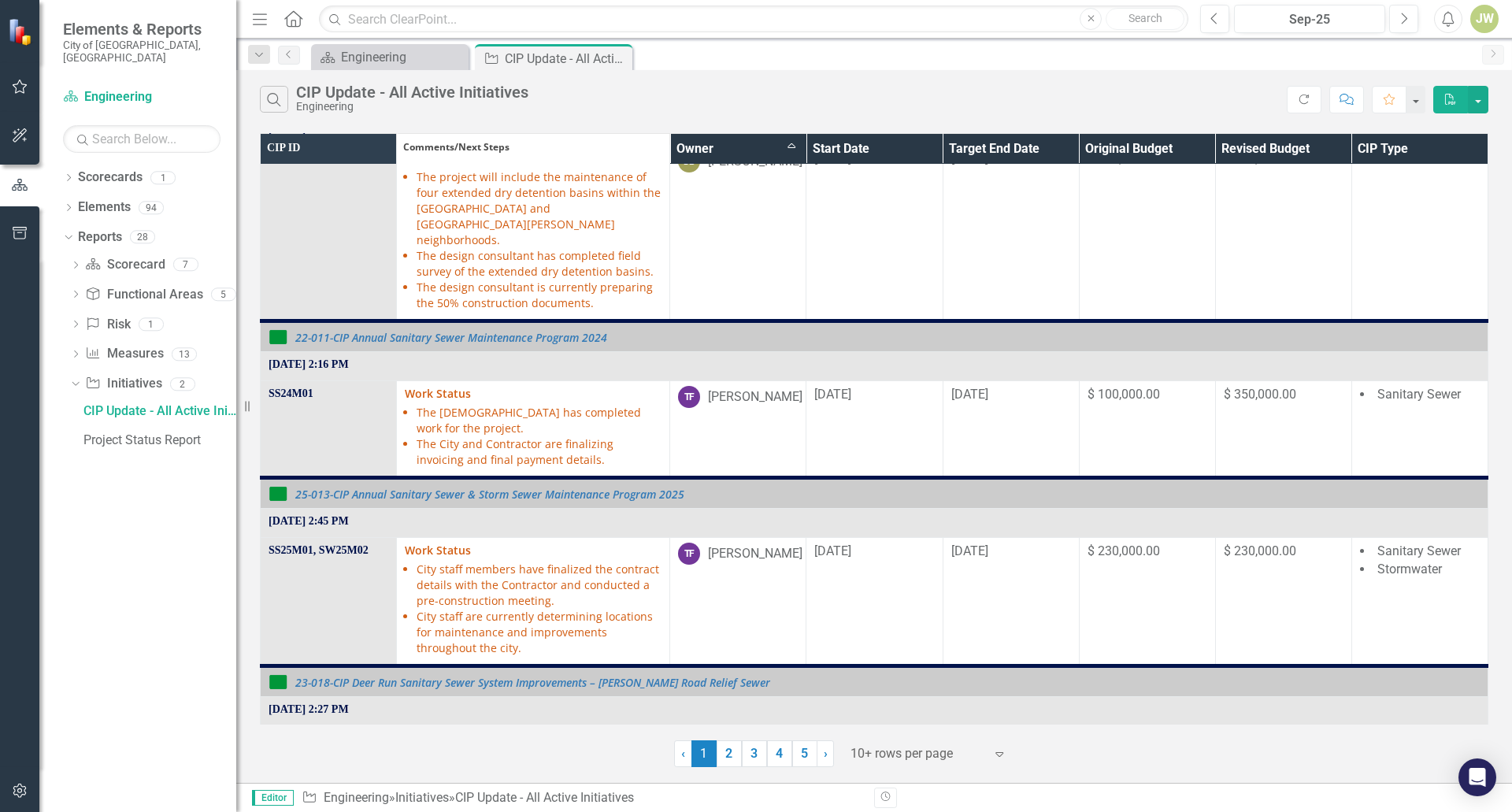
click at [789, 150] on th "Owner Sort Ascending" at bounding box center [738, 149] width 136 height 33
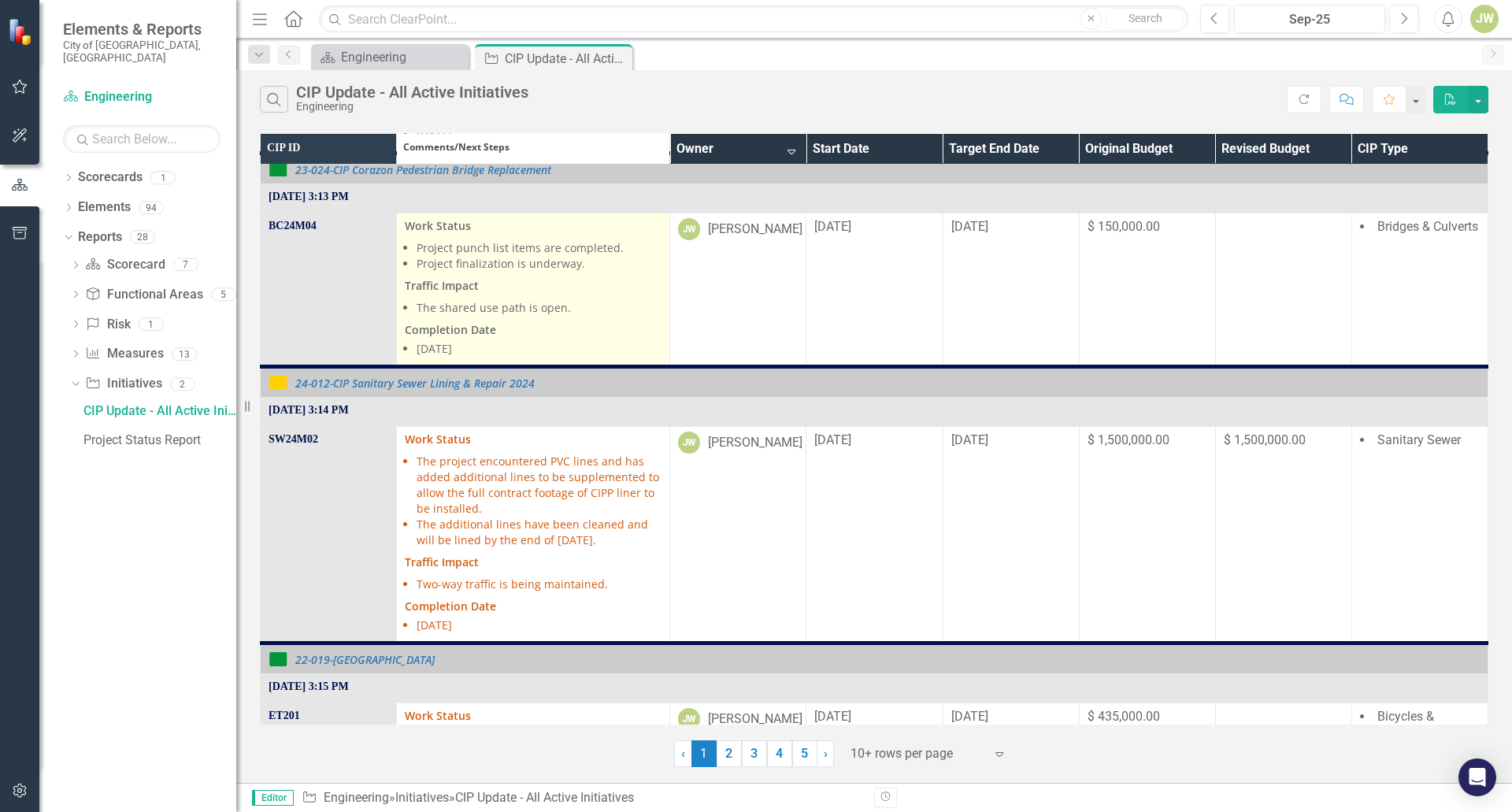
scroll to position [1890, 0]
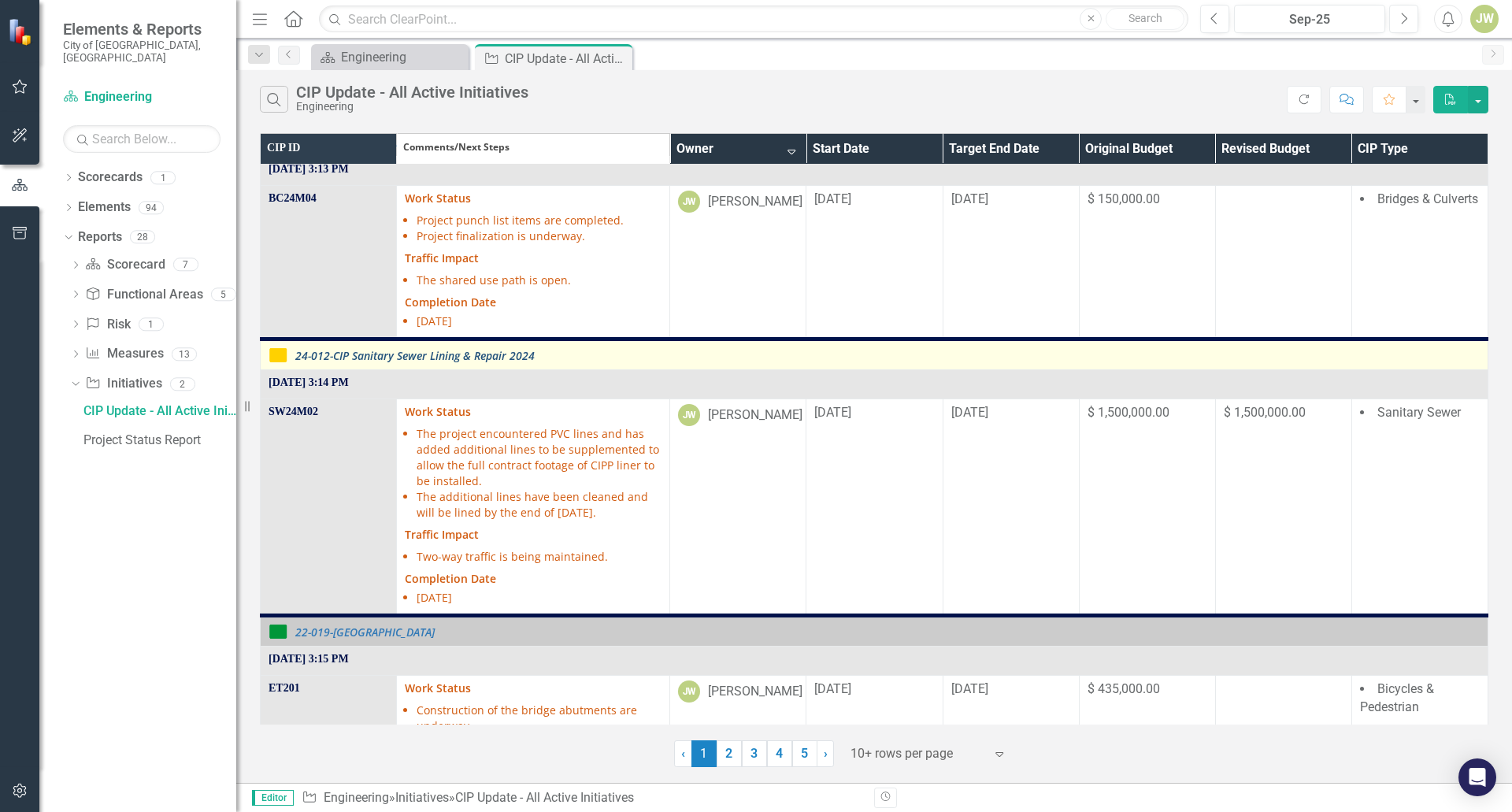
click at [511, 350] on link "24-012-CIP Sanitary Sewer Lining & Repair 2024" at bounding box center [887, 355] width 1184 height 12
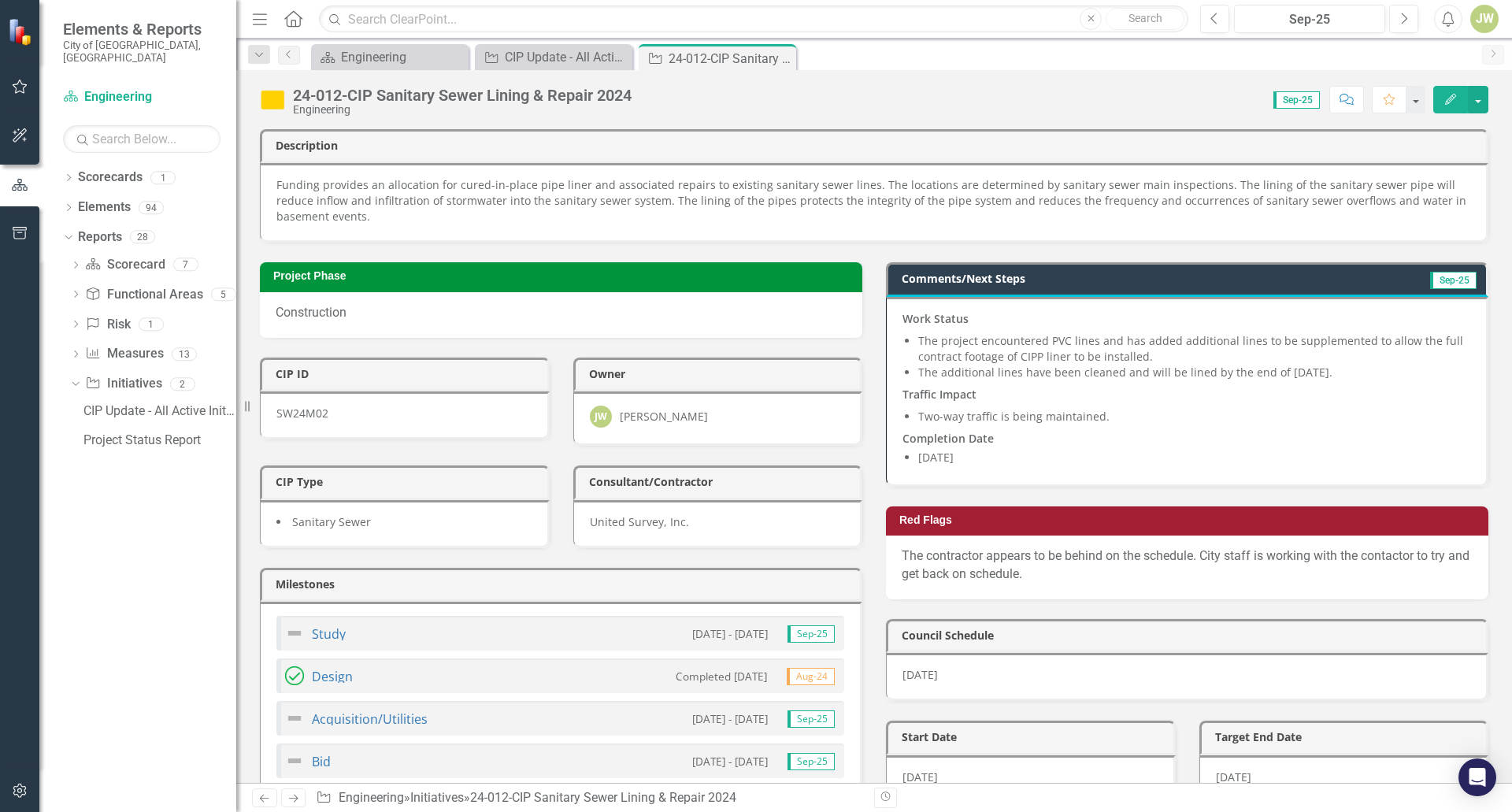
click at [1184, 382] on span "Work Status The project encountered PVC lines and has added additional lines to…" at bounding box center [1187, 390] width 568 height 157
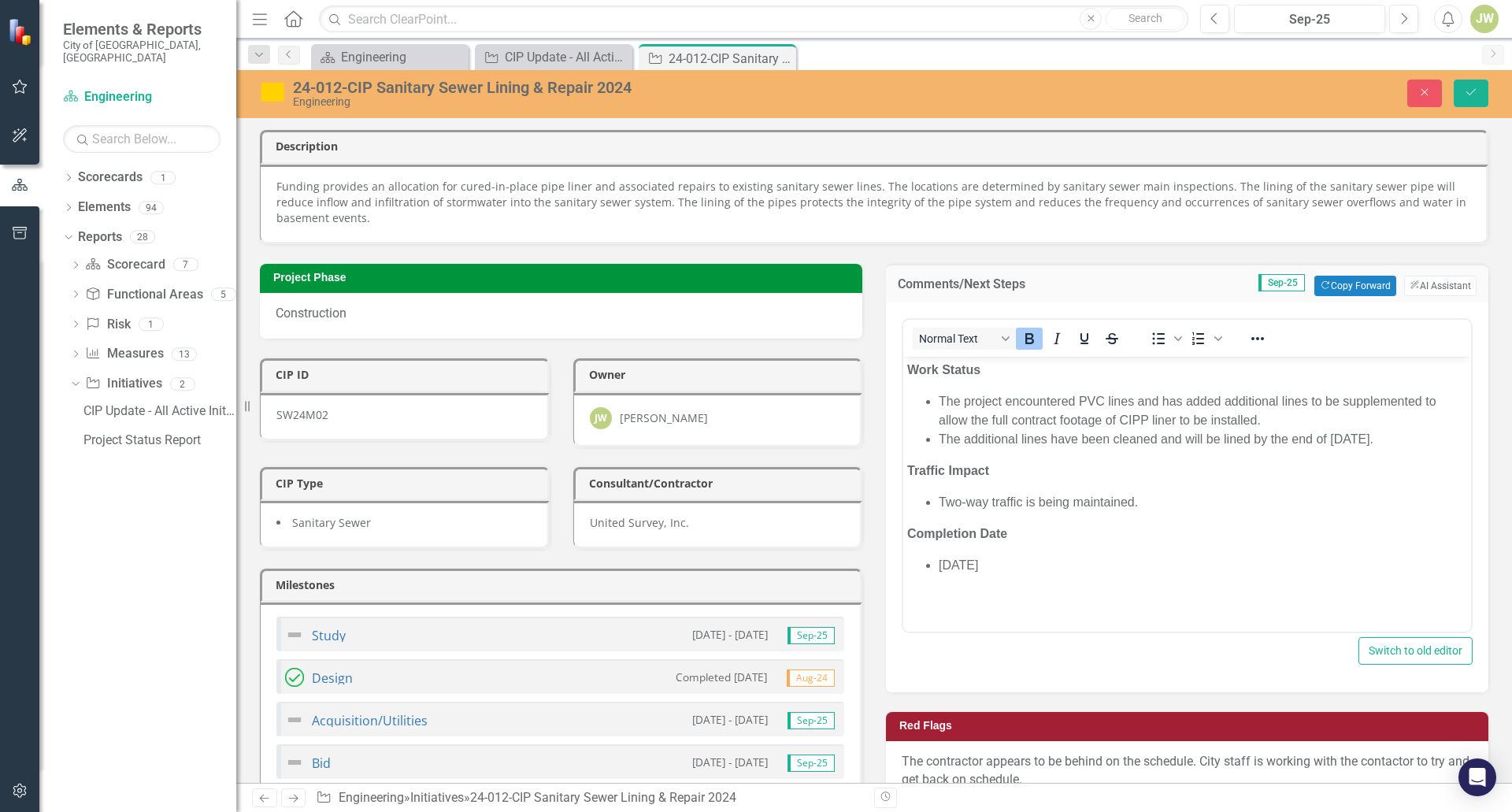
click at [1219, 437] on li "The additional lines have been cleaned and will be lined by the end of [DATE]." at bounding box center [1203, 439] width 528 height 19
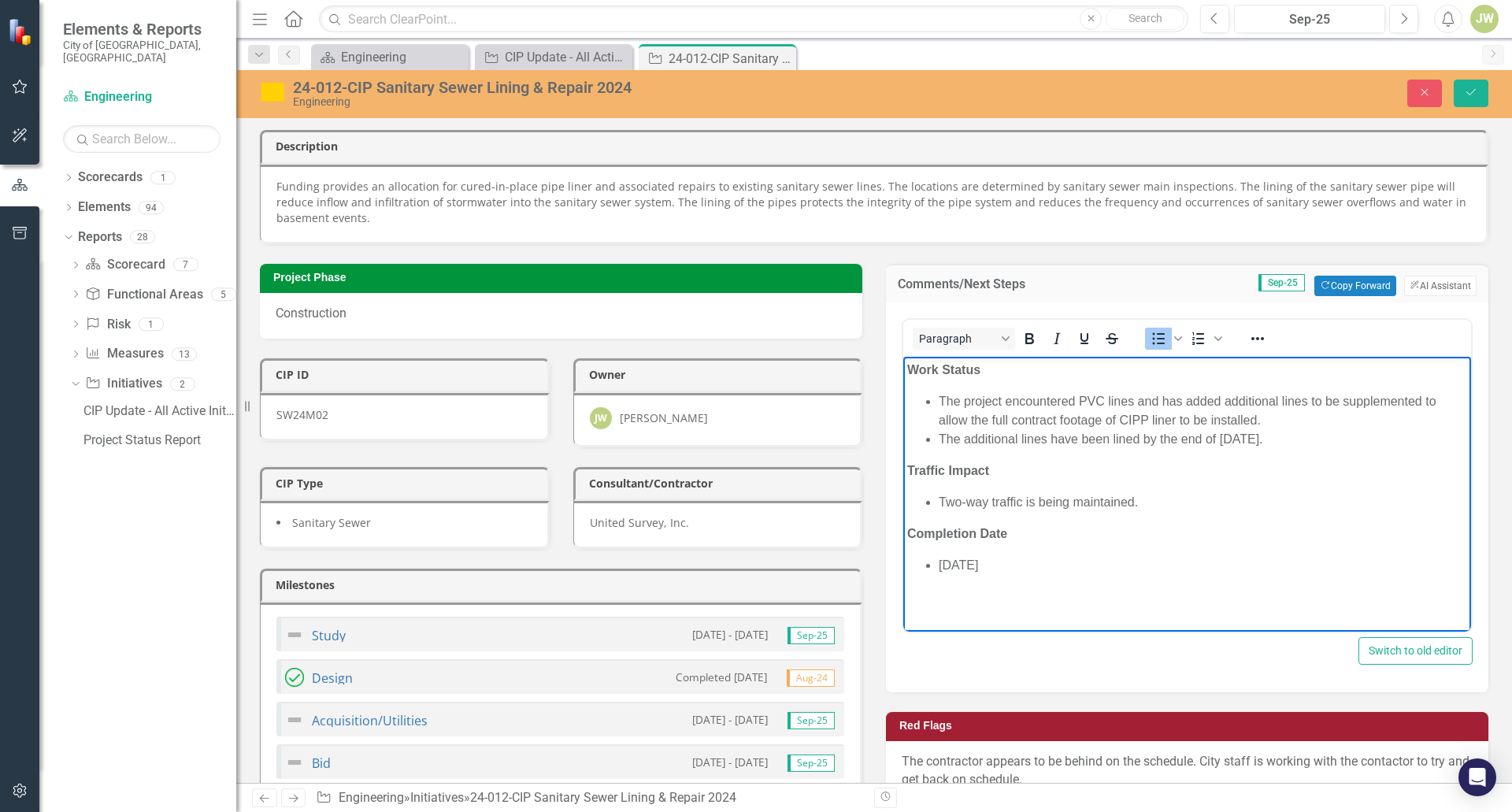
click at [1294, 437] on li "The additional lines have been lined by the end of August 2025." at bounding box center [1203, 439] width 528 height 19
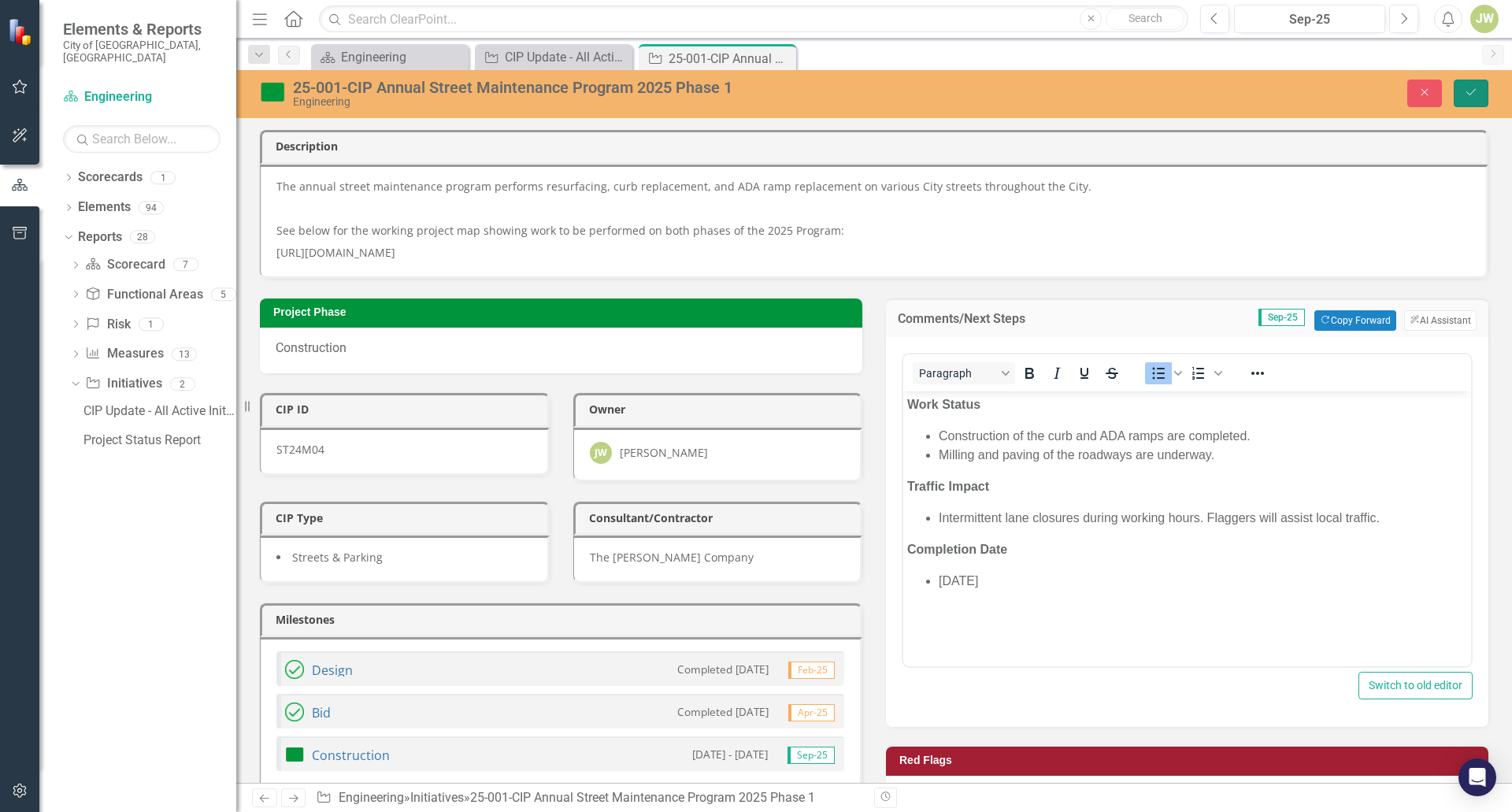
click at [1473, 90] on icon "Save" at bounding box center [1471, 92] width 14 height 11
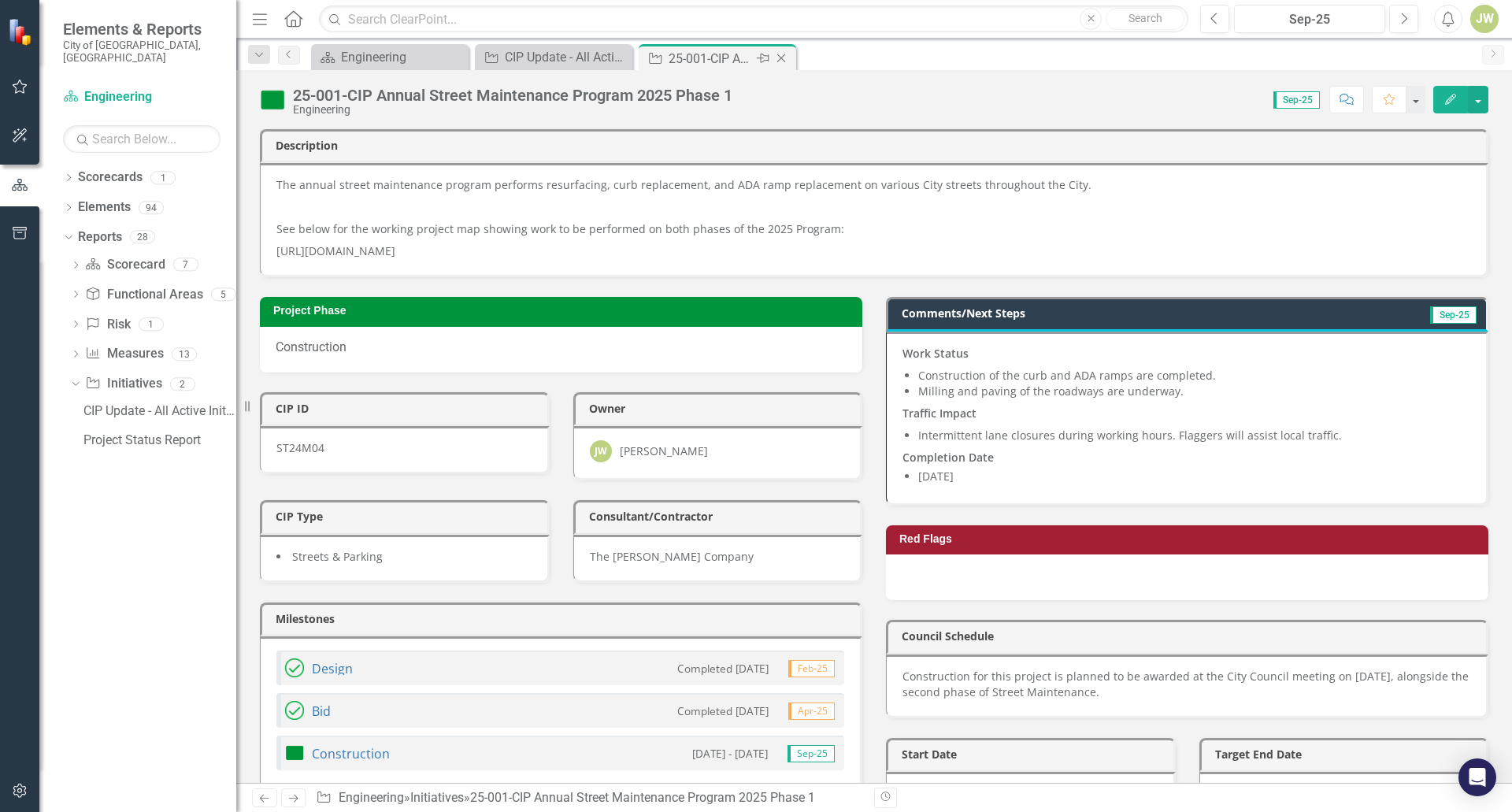
click at [785, 56] on icon "Close" at bounding box center [781, 58] width 16 height 13
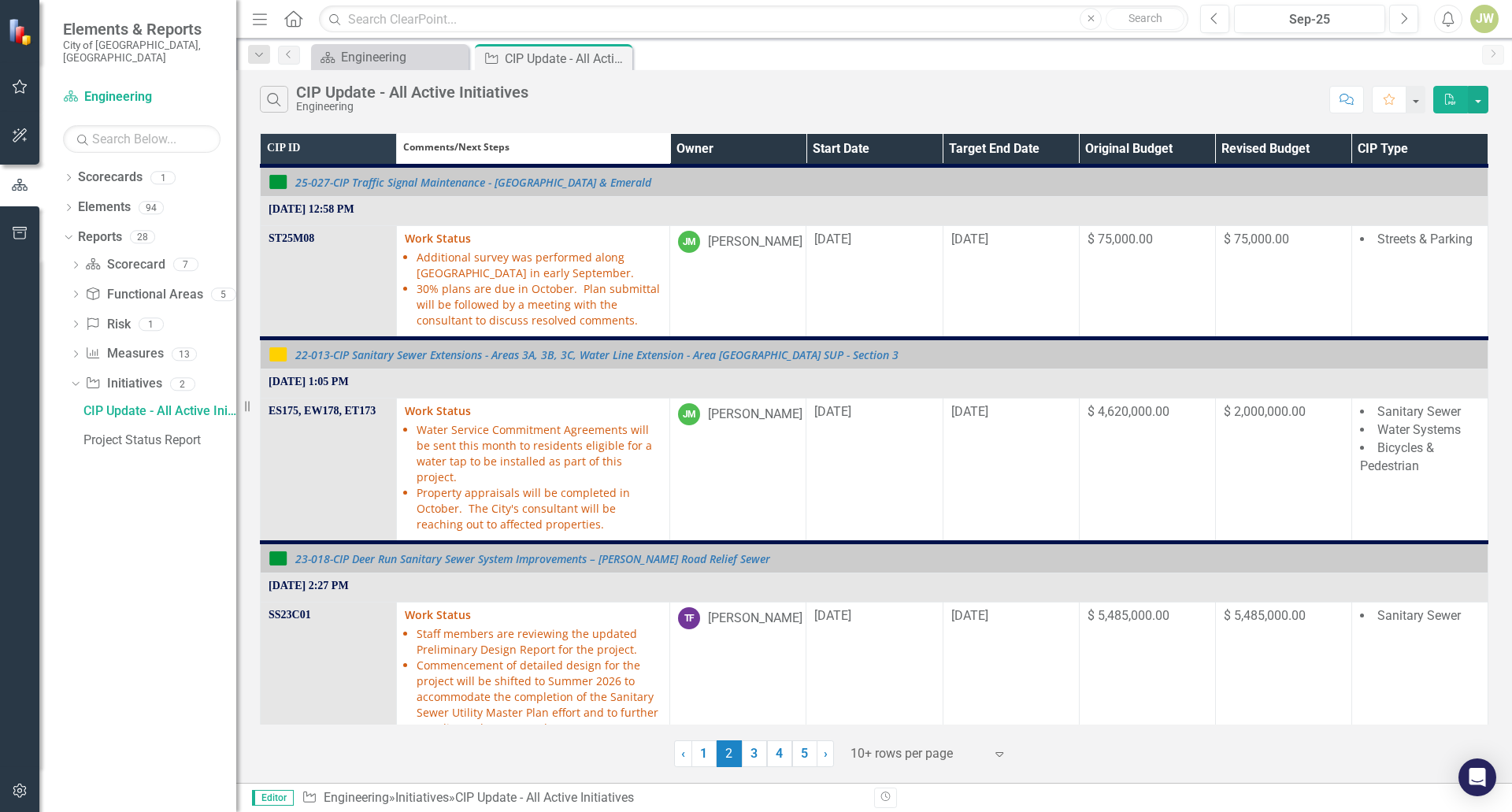
click at [787, 140] on th "Owner" at bounding box center [738, 150] width 136 height 33
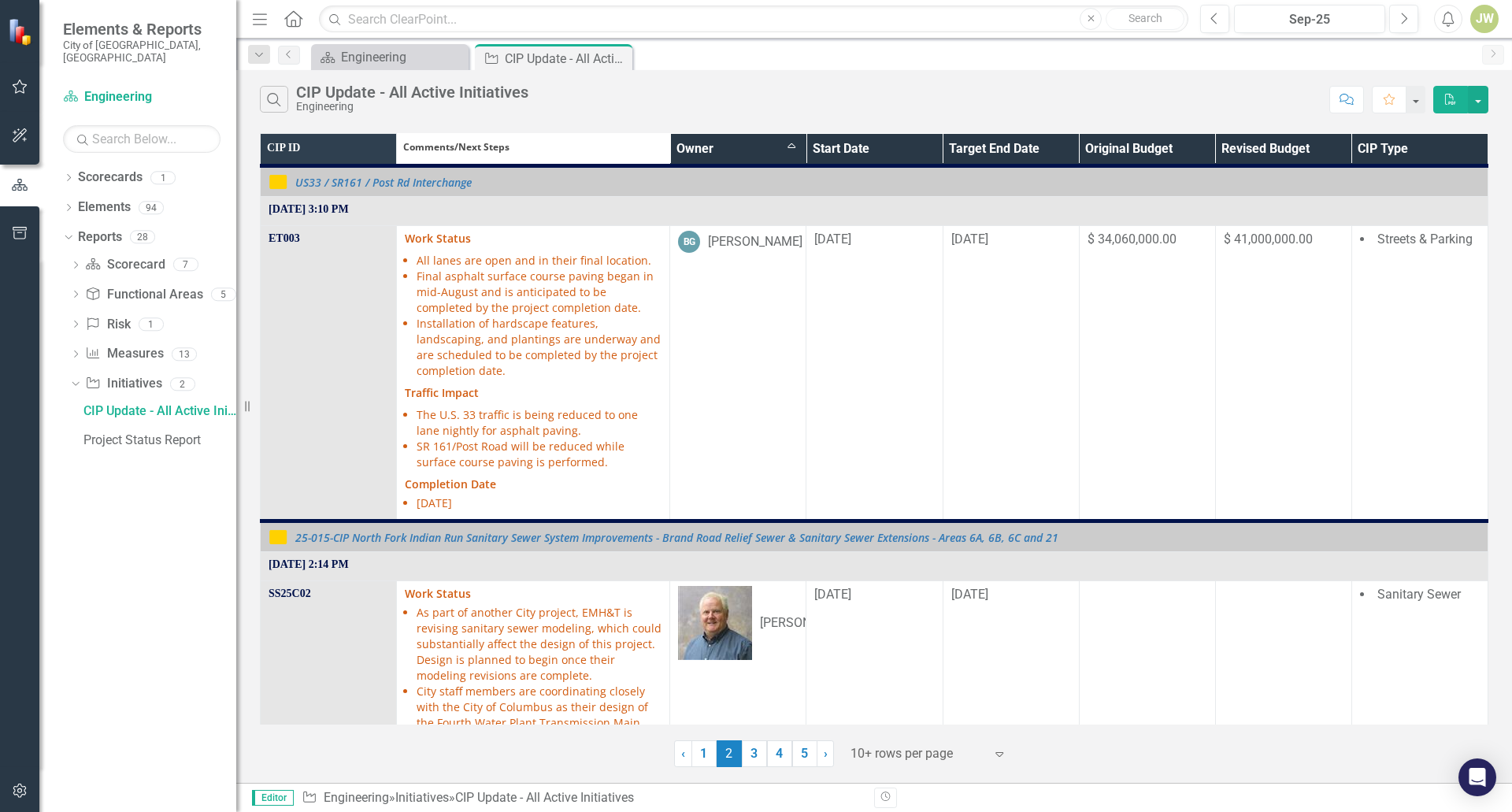
click at [787, 150] on th "Owner Sort Ascending" at bounding box center [738, 150] width 136 height 33
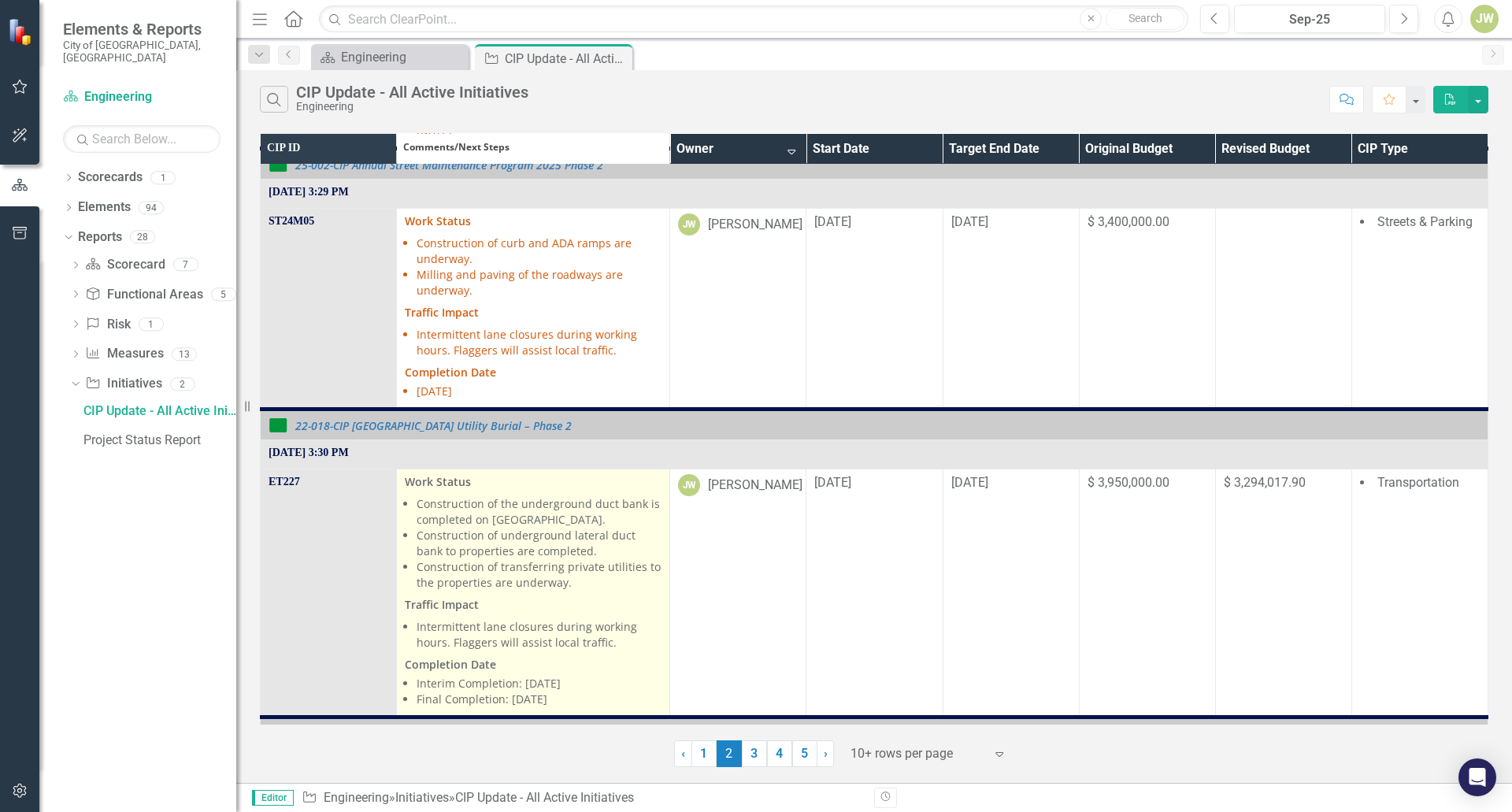
scroll to position [1102, 0]
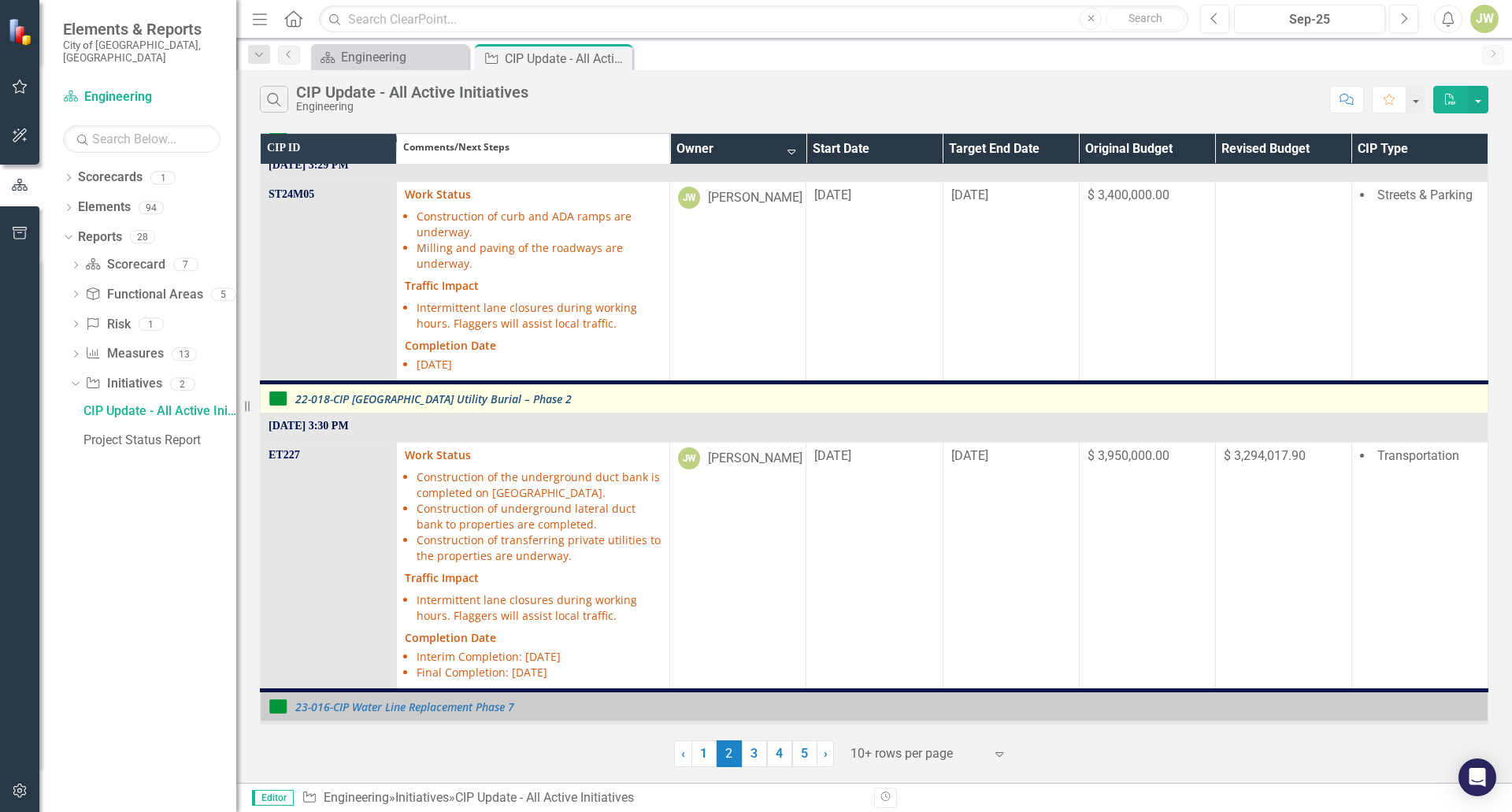
click at [475, 393] on link "22-018-CIP [GEOGRAPHIC_DATA] Utility Burial – Phase 2" at bounding box center [887, 398] width 1184 height 12
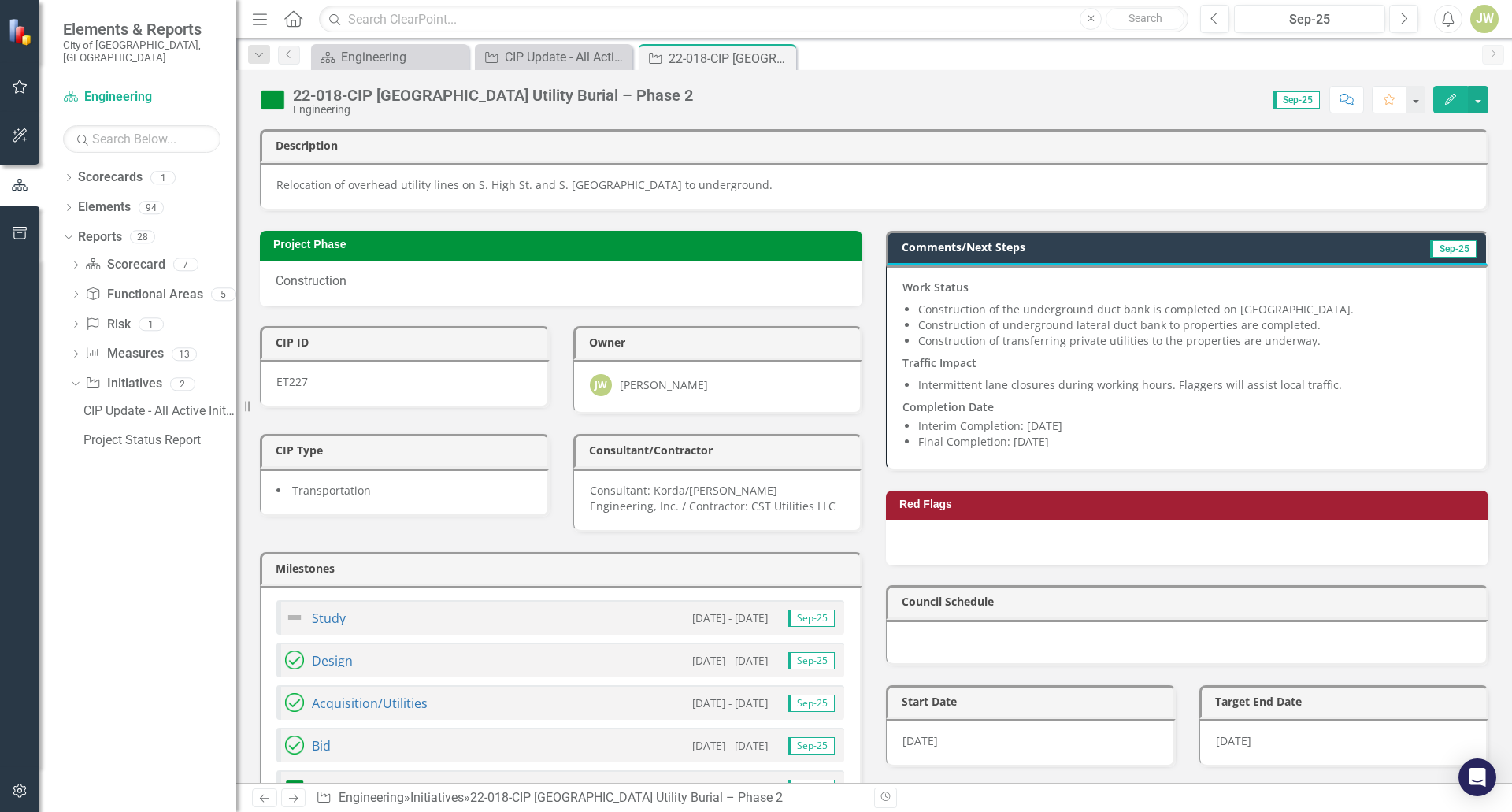
click at [1215, 335] on li "Construction of transferring private utilities to the properties are underway." at bounding box center [1195, 341] width 552 height 16
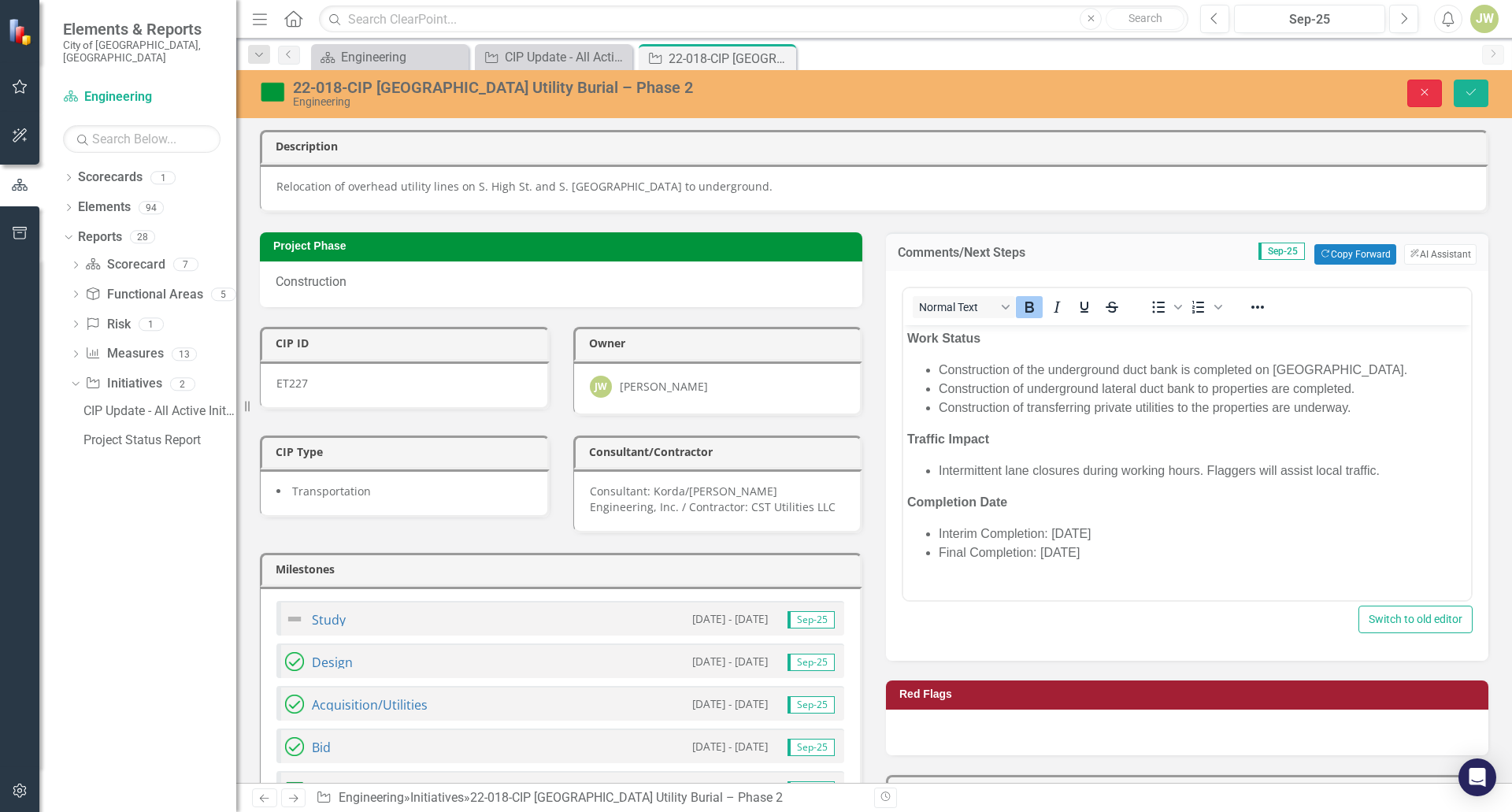
click at [1414, 95] on button "Close" at bounding box center [1425, 93] width 35 height 28
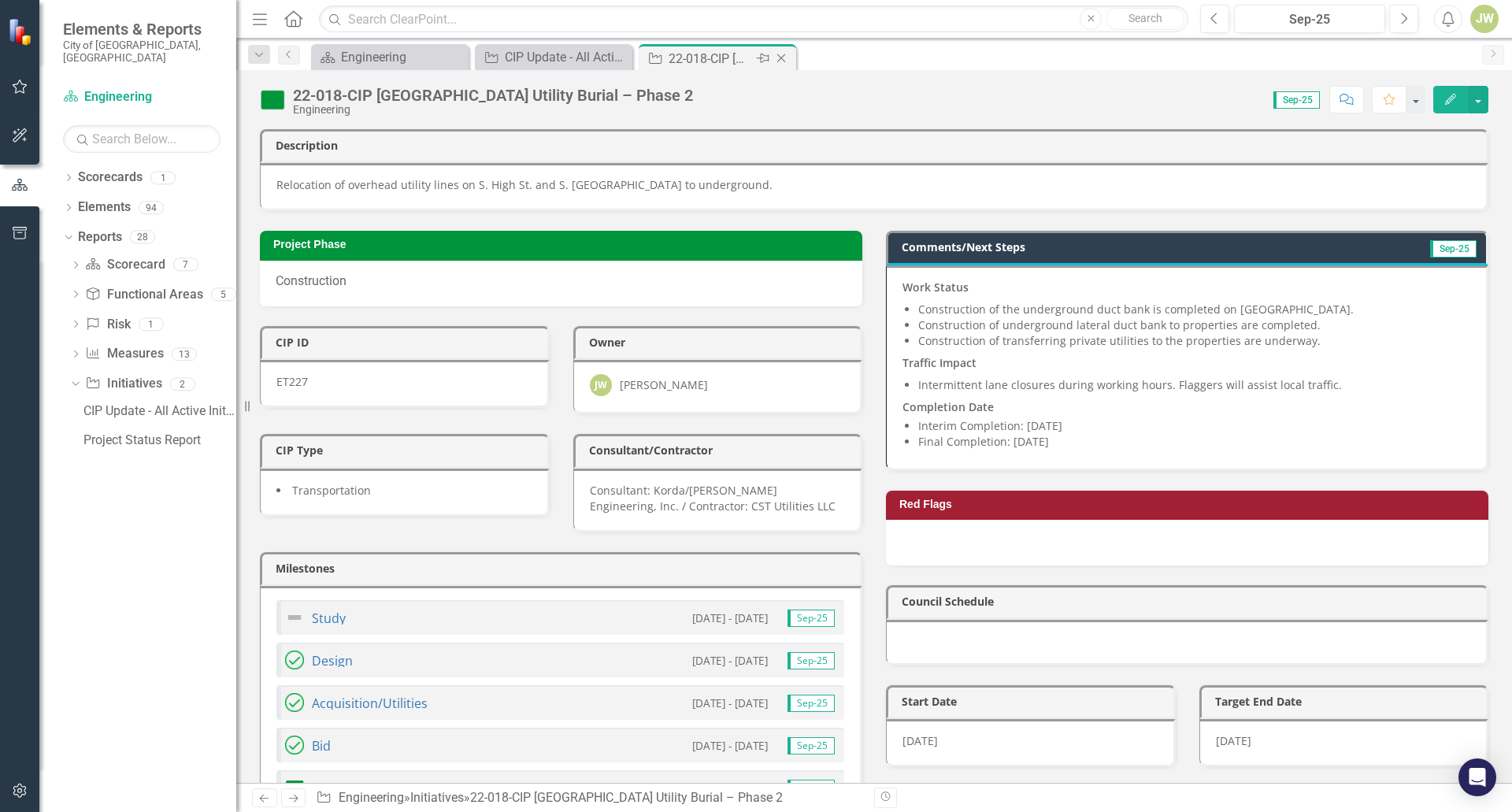
click at [779, 58] on icon "Close" at bounding box center [781, 58] width 16 height 13
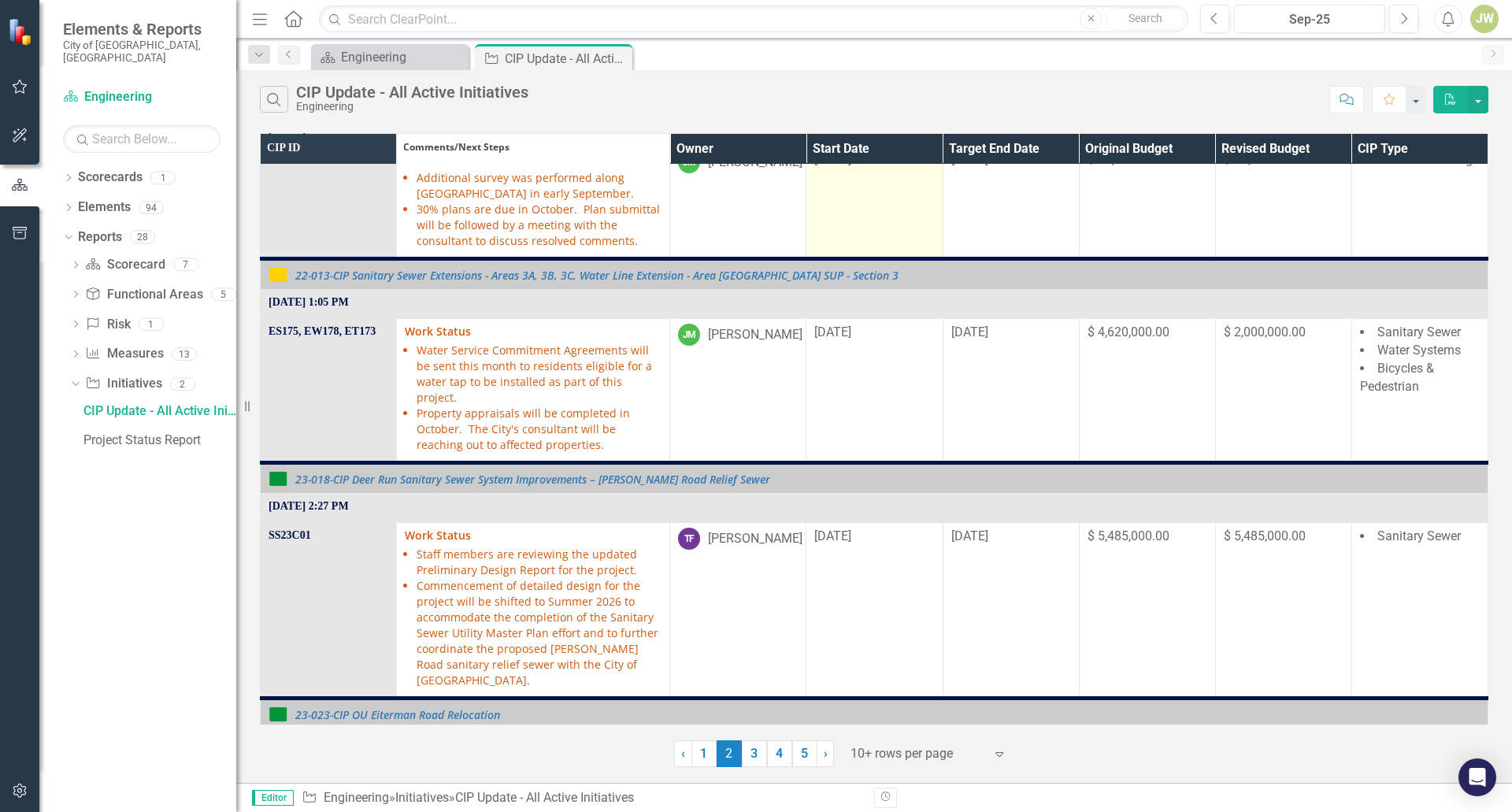
scroll to position [79, 0]
click at [792, 145] on th "Owner" at bounding box center [738, 149] width 136 height 33
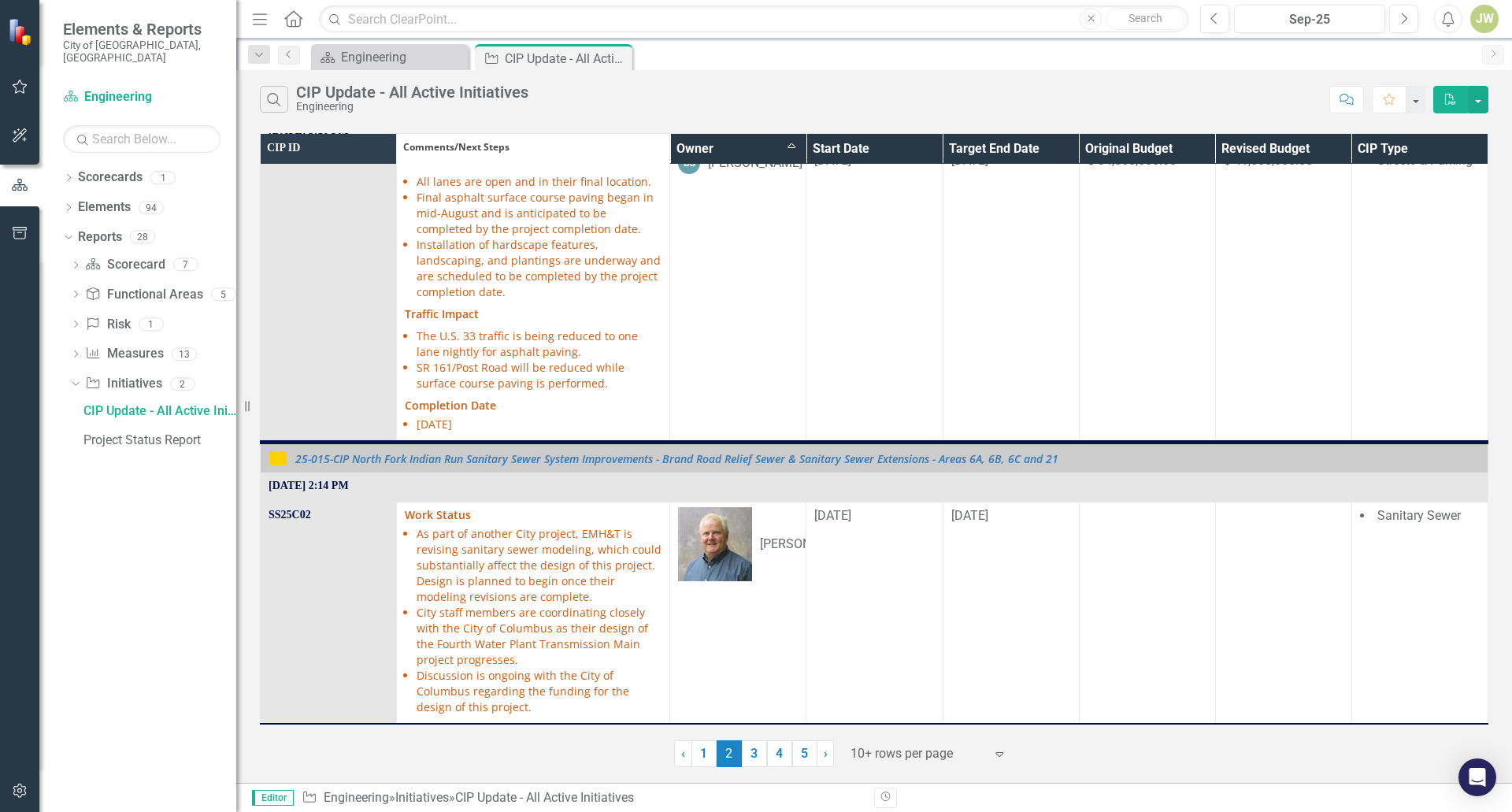
click at [785, 146] on th "Owner Sort Ascending" at bounding box center [738, 149] width 136 height 33
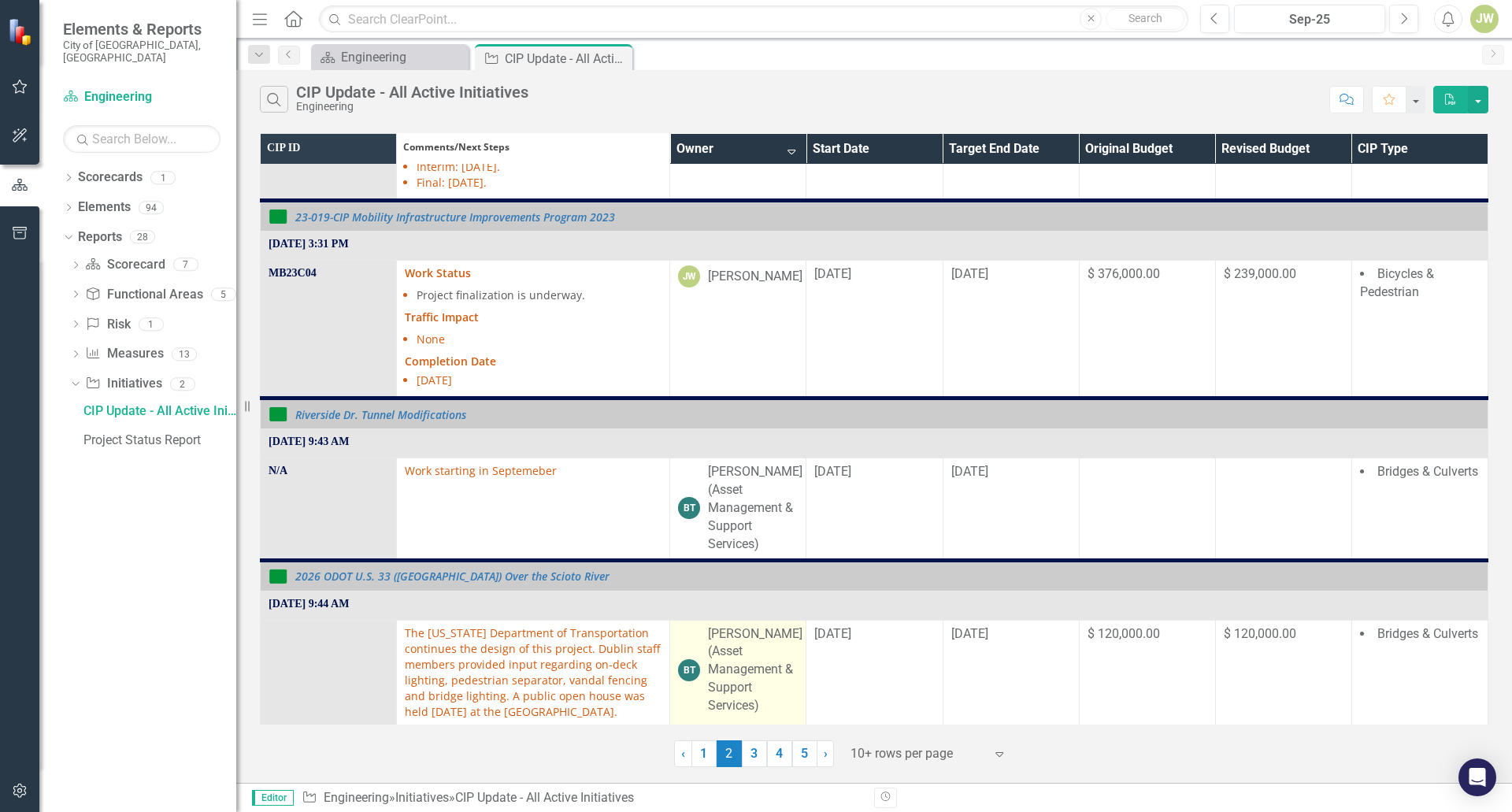
scroll to position [1806, 0]
click at [787, 147] on th "Owner Sort Descending" at bounding box center [738, 149] width 136 height 33
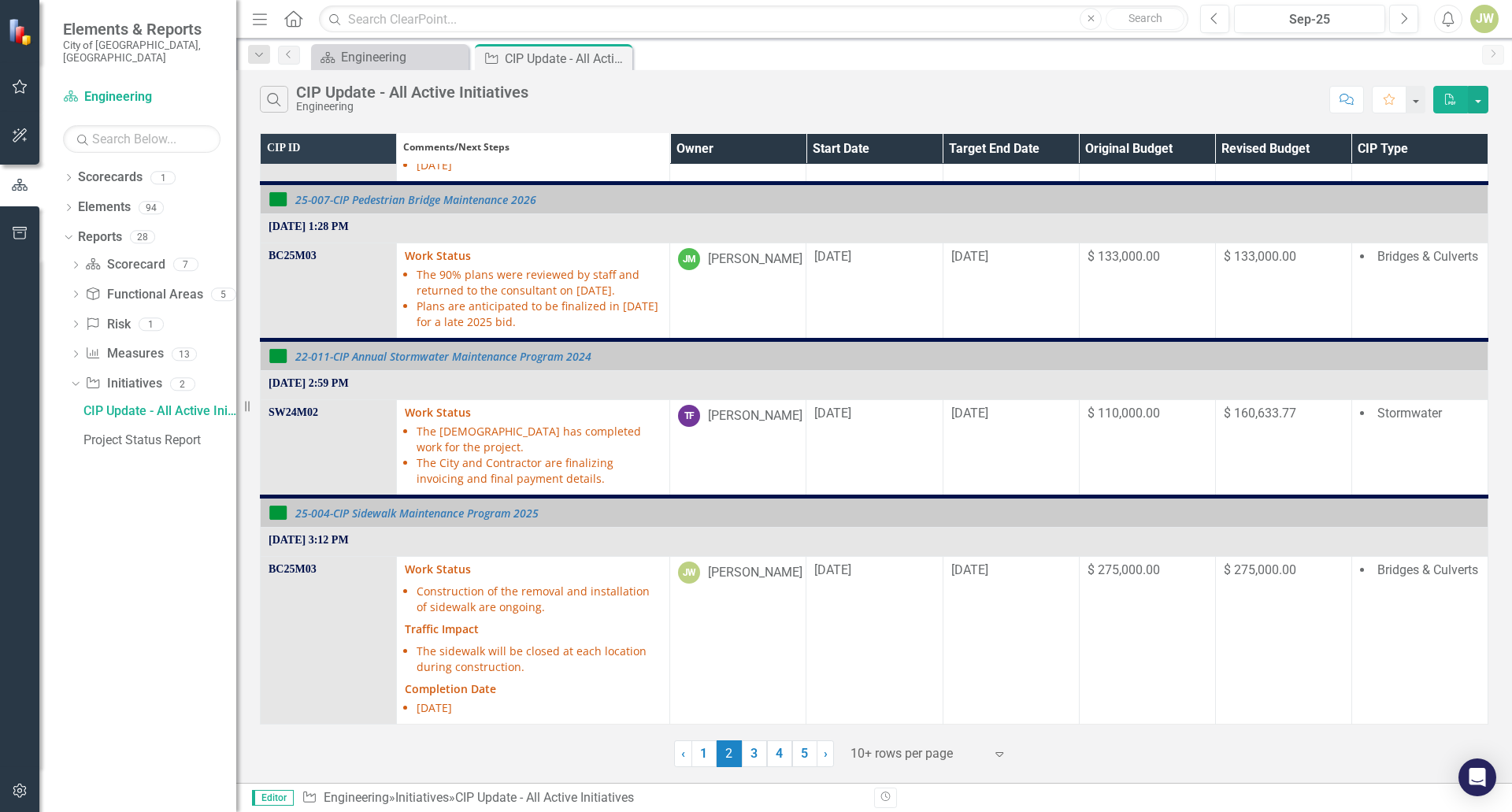
scroll to position [1577, 0]
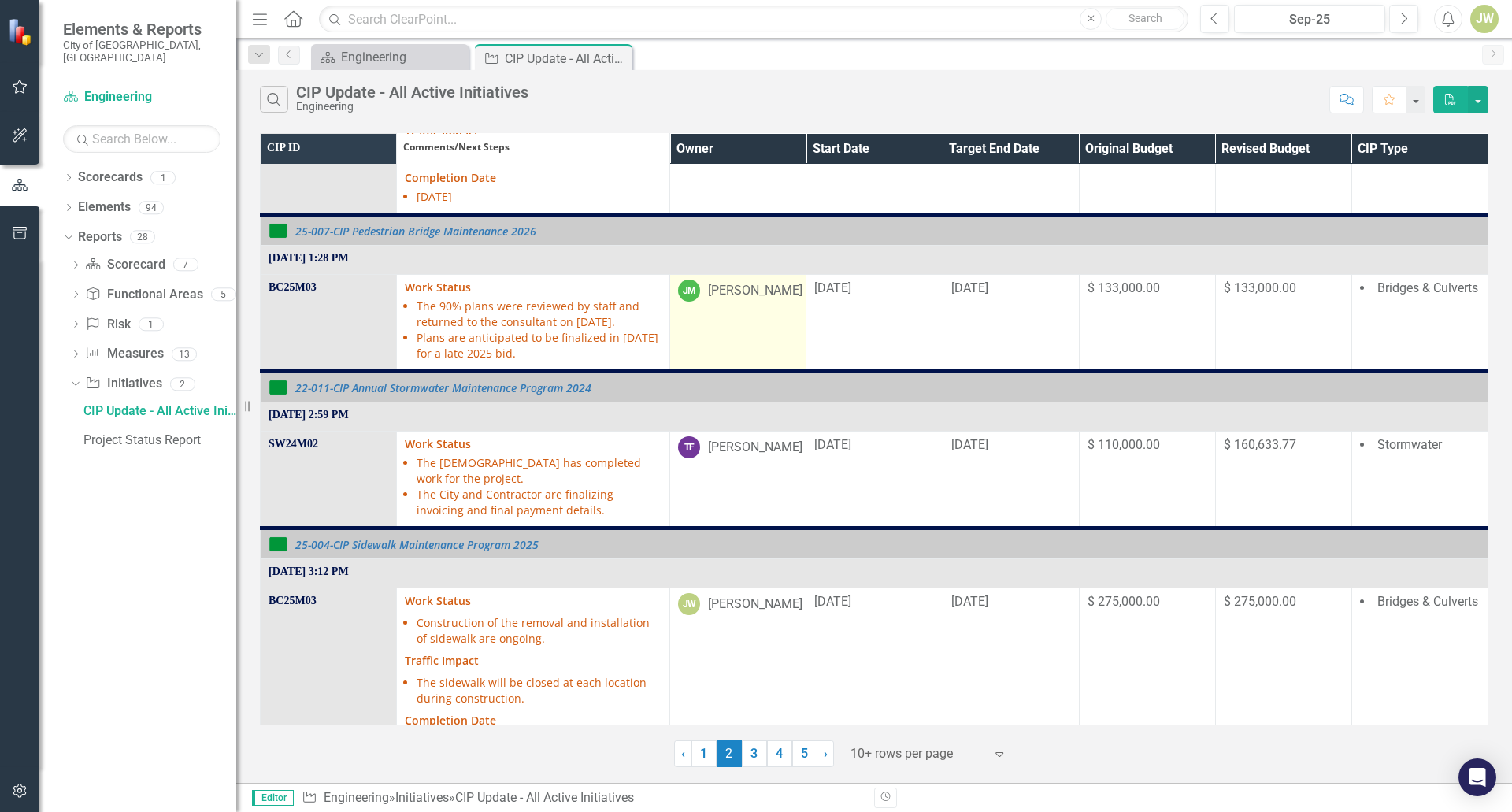
click at [755, 282] on div "[PERSON_NAME]" at bounding box center [755, 290] width 95 height 18
click at [708, 282] on div "[PERSON_NAME]" at bounding box center [755, 290] width 95 height 18
click at [772, 86] on div "Search CIP Update - All Active Initiatives Engineering" at bounding box center [791, 99] width 1062 height 27
